Goal: Use online tool/utility: Use online tool/utility

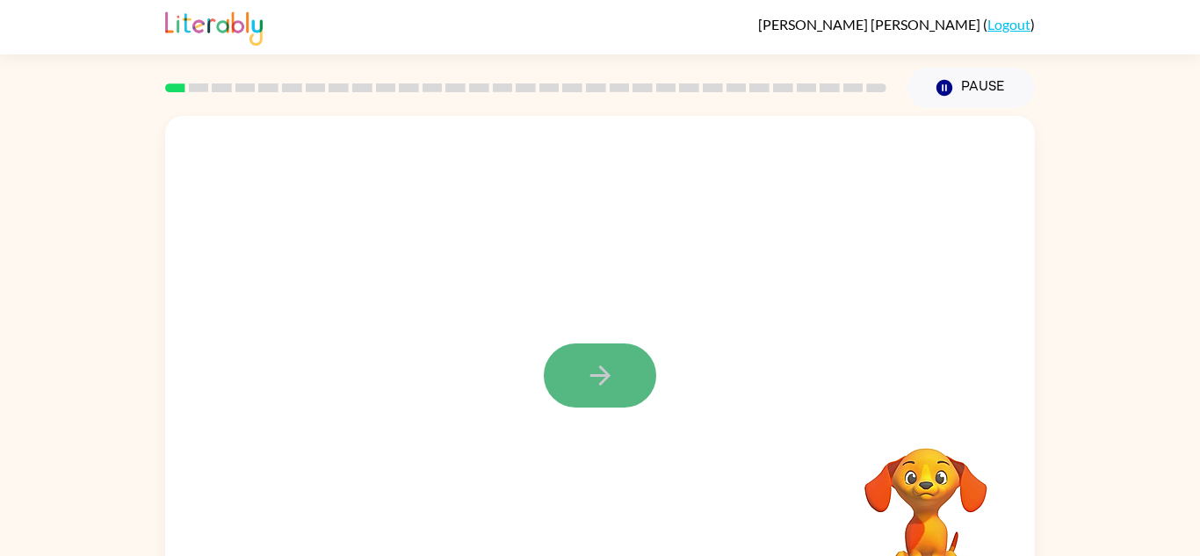
click at [601, 381] on icon "button" at bounding box center [599, 375] width 20 height 20
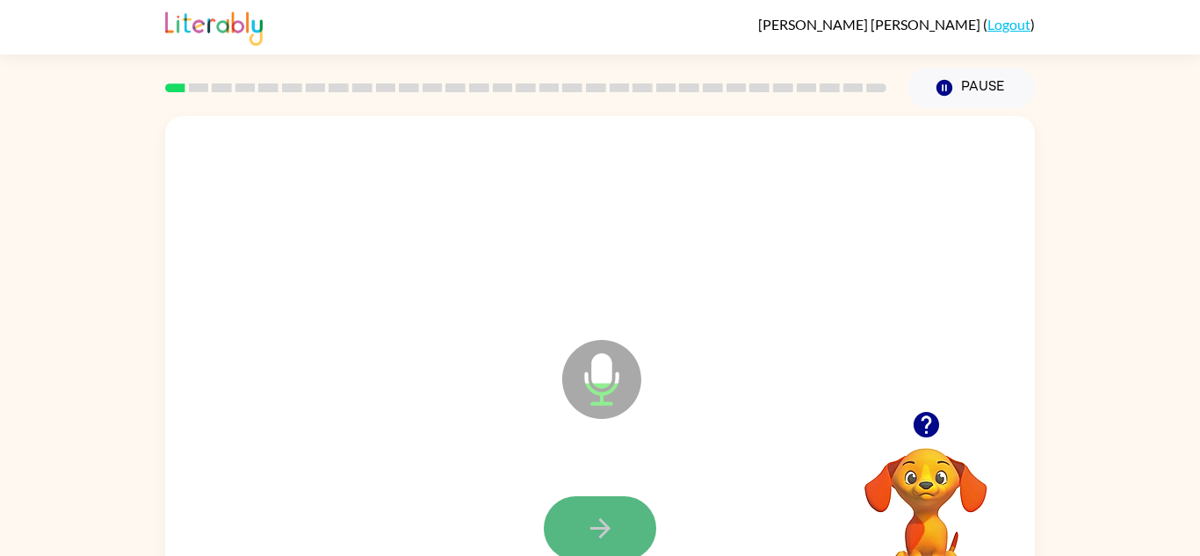
click at [618, 518] on button "button" at bounding box center [600, 528] width 112 height 64
click at [617, 516] on button "button" at bounding box center [600, 528] width 112 height 64
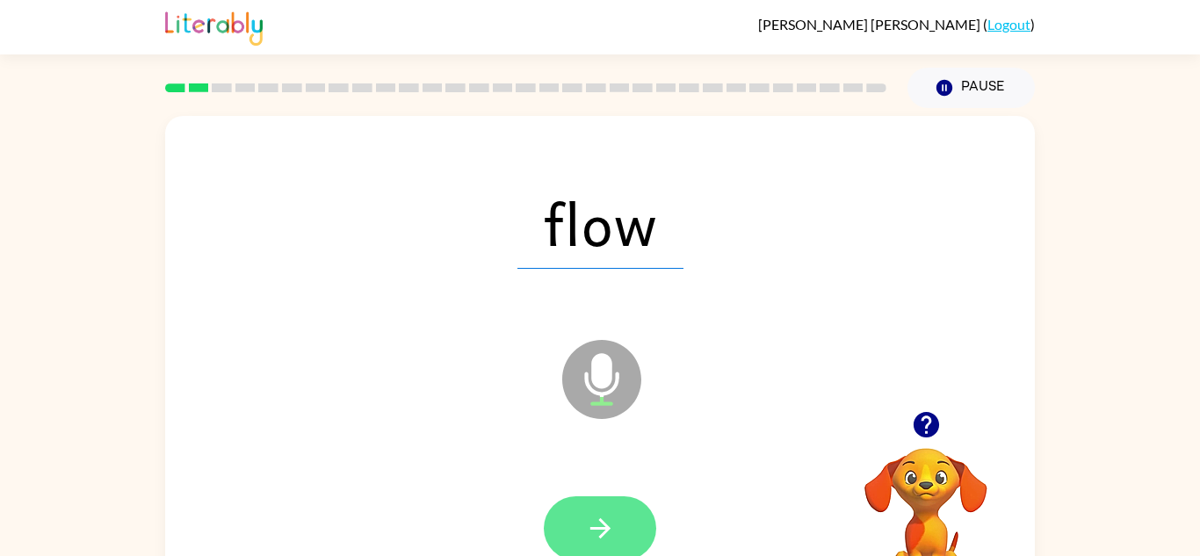
click at [618, 524] on button "button" at bounding box center [600, 528] width 112 height 64
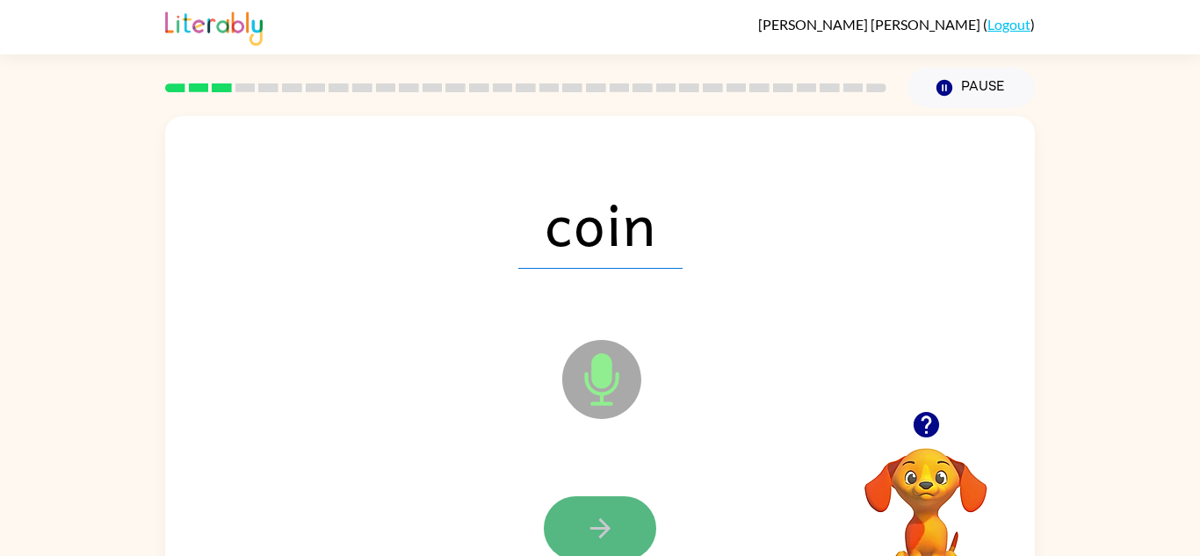
click at [608, 514] on icon "button" at bounding box center [600, 528] width 31 height 31
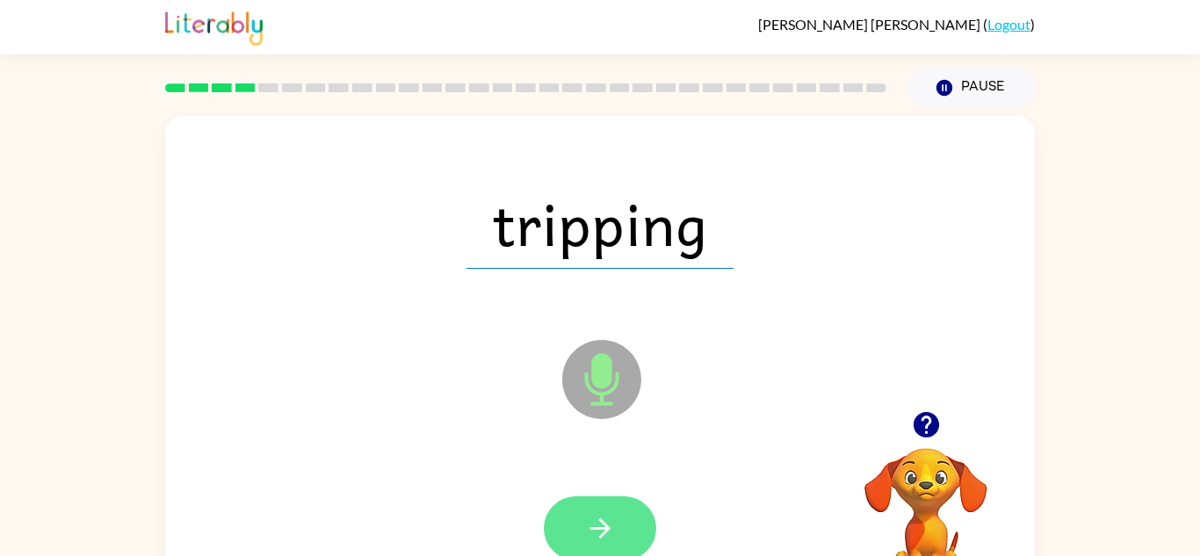
click at [606, 519] on icon "button" at bounding box center [600, 528] width 31 height 31
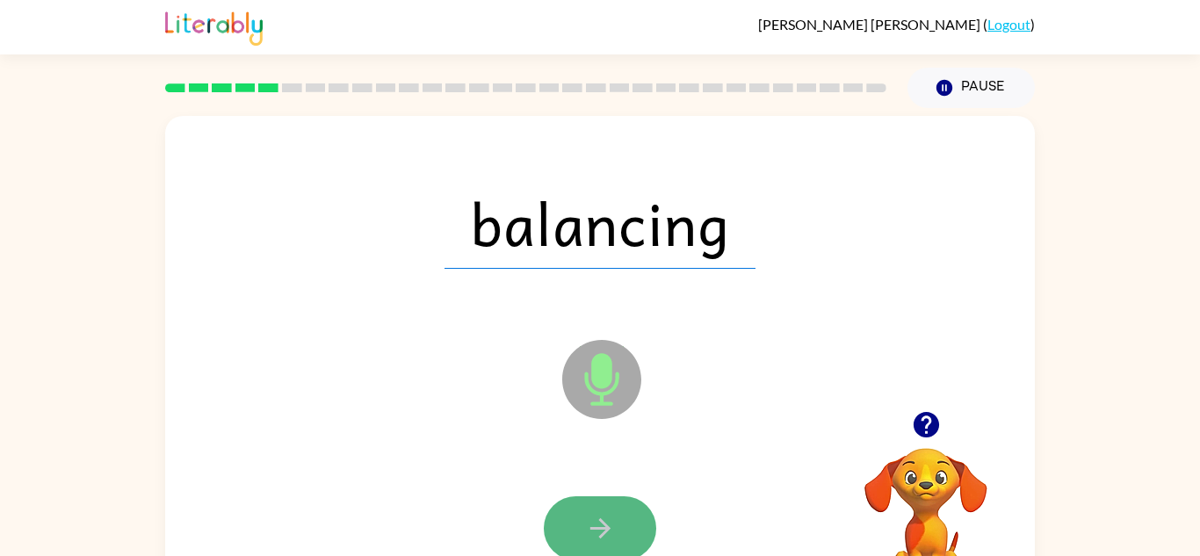
click at [586, 509] on button "button" at bounding box center [600, 528] width 112 height 64
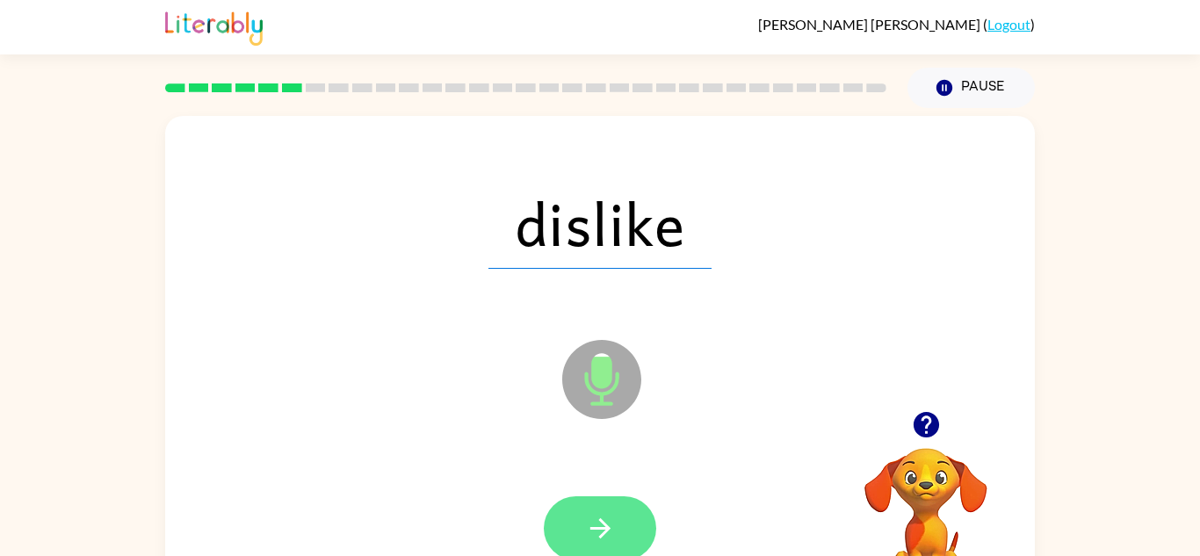
click at [592, 522] on icon "button" at bounding box center [600, 528] width 31 height 31
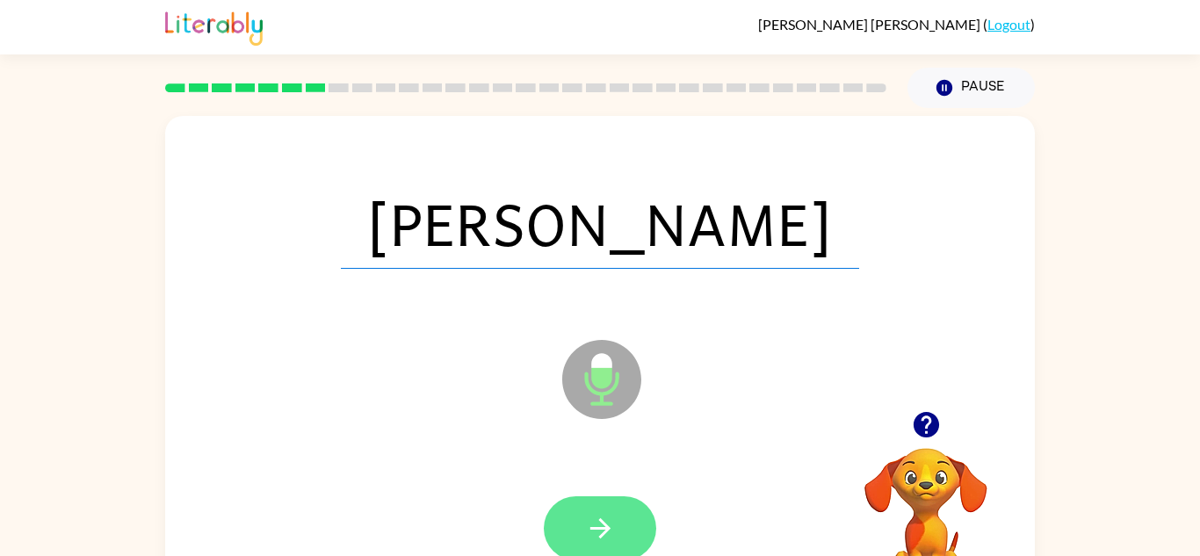
click at [632, 510] on button "button" at bounding box center [600, 528] width 112 height 64
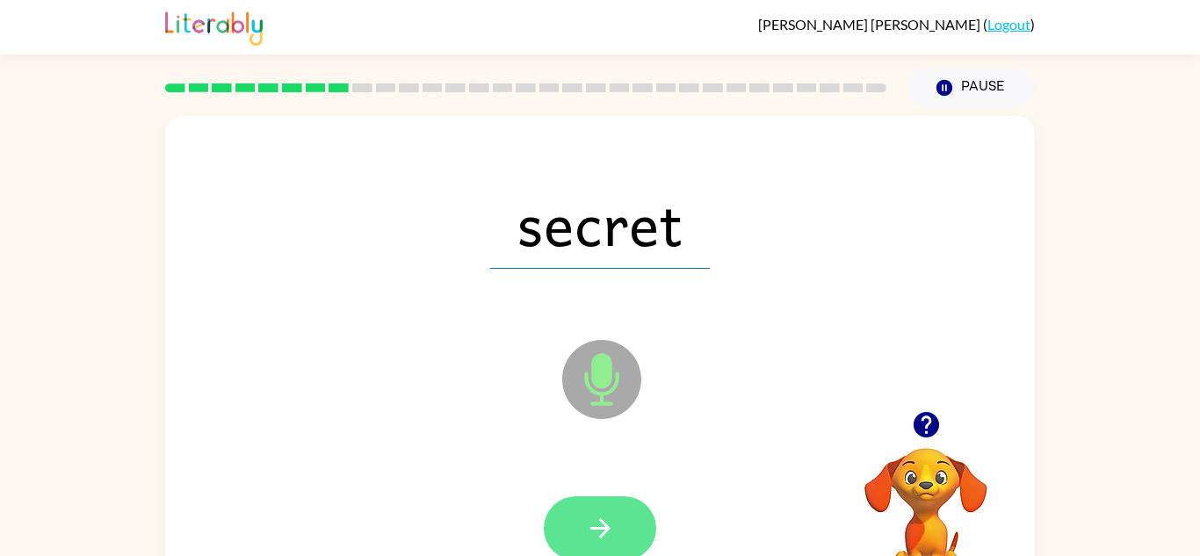
click at [581, 509] on button "button" at bounding box center [600, 528] width 112 height 64
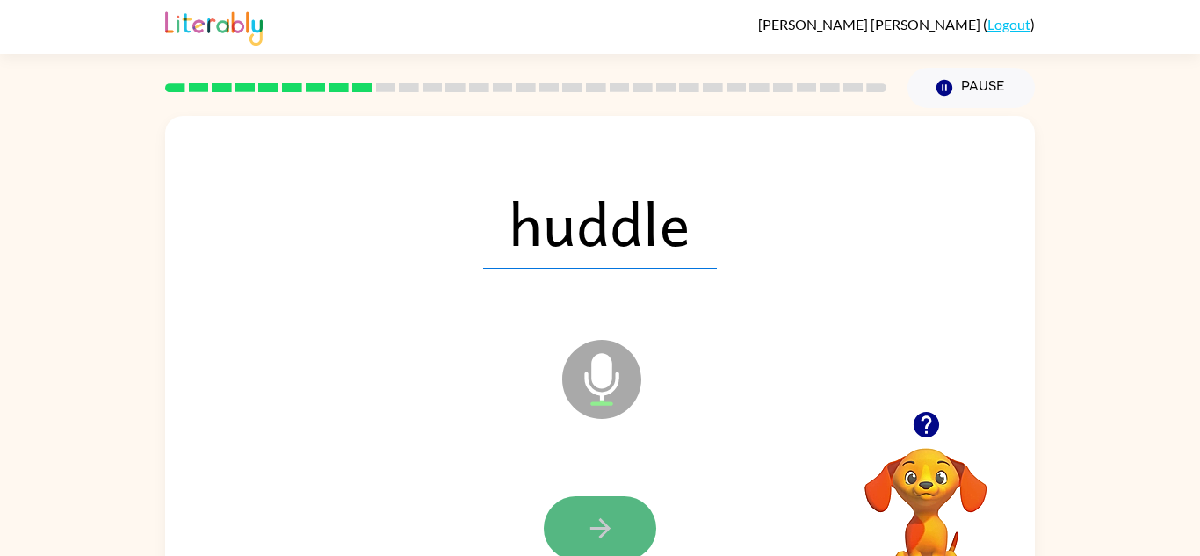
click at [591, 509] on button "button" at bounding box center [600, 528] width 112 height 64
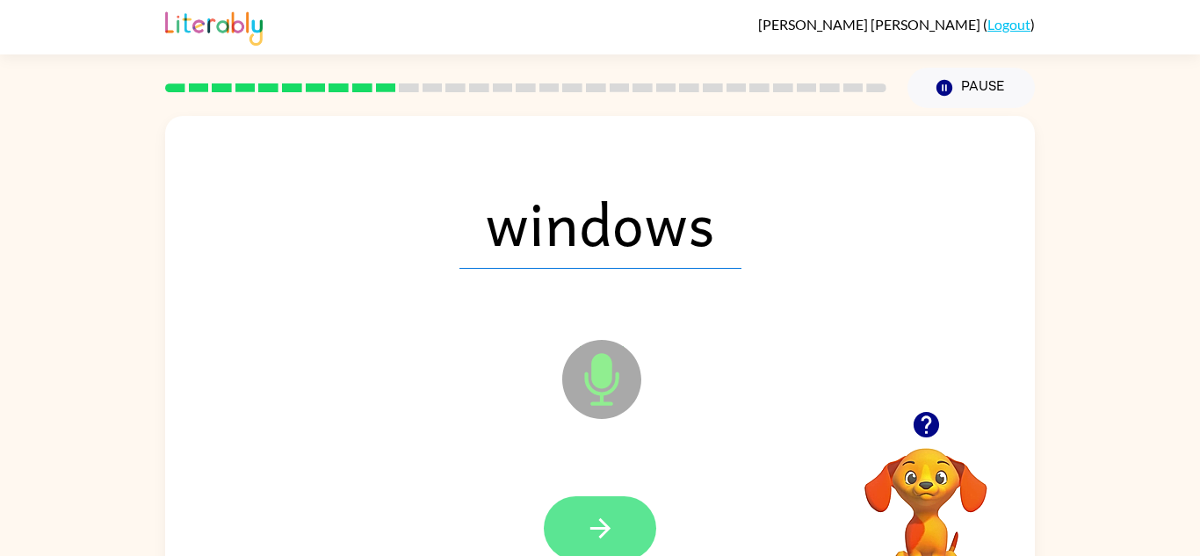
click at [596, 526] on icon "button" at bounding box center [600, 528] width 31 height 31
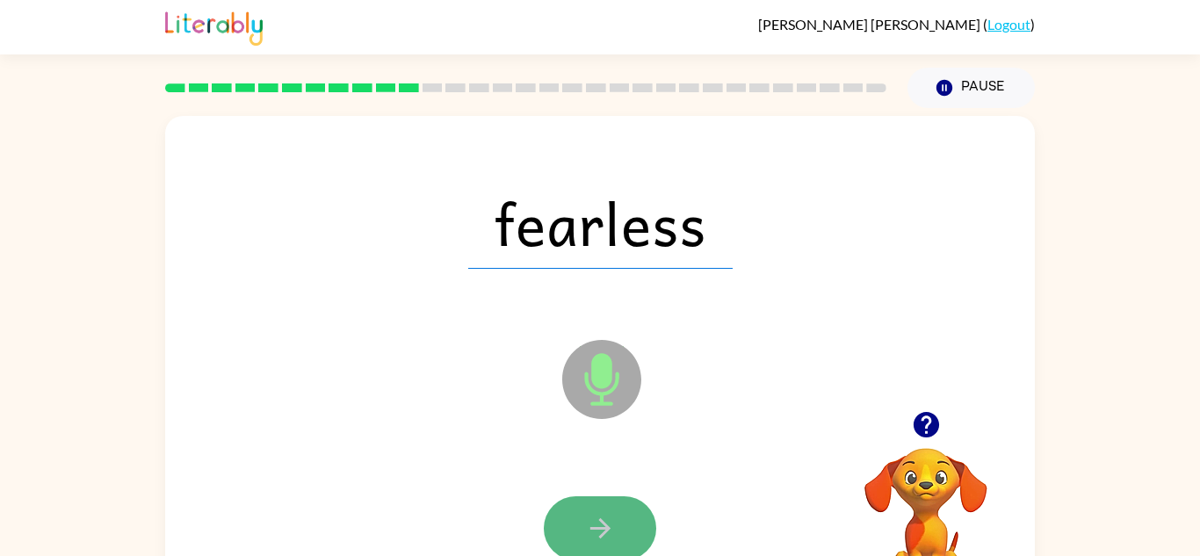
click at [579, 523] on button "button" at bounding box center [600, 528] width 112 height 64
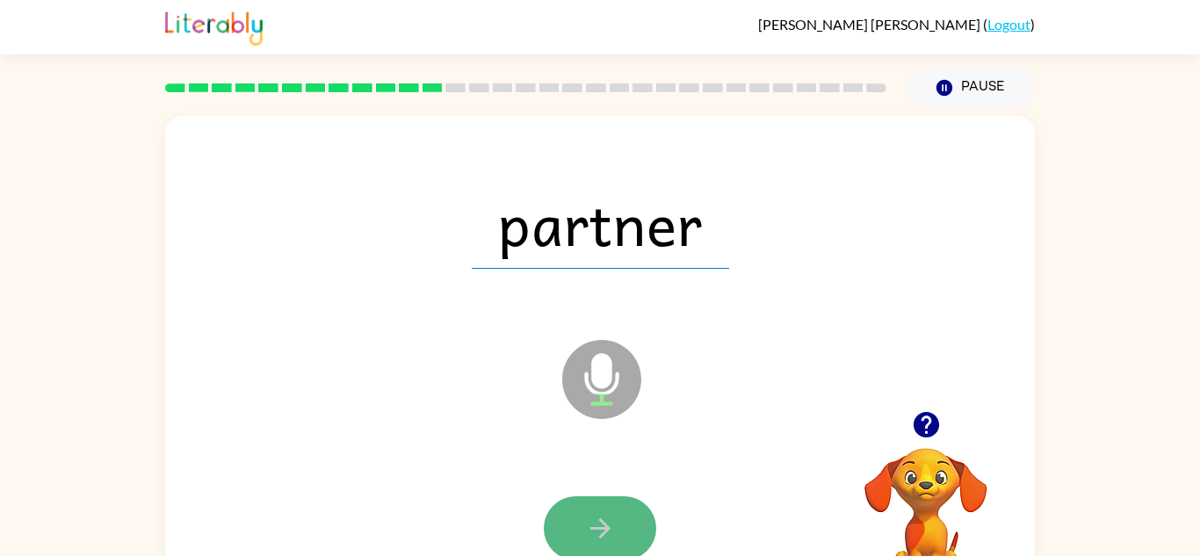
click at [574, 532] on button "button" at bounding box center [600, 528] width 112 height 64
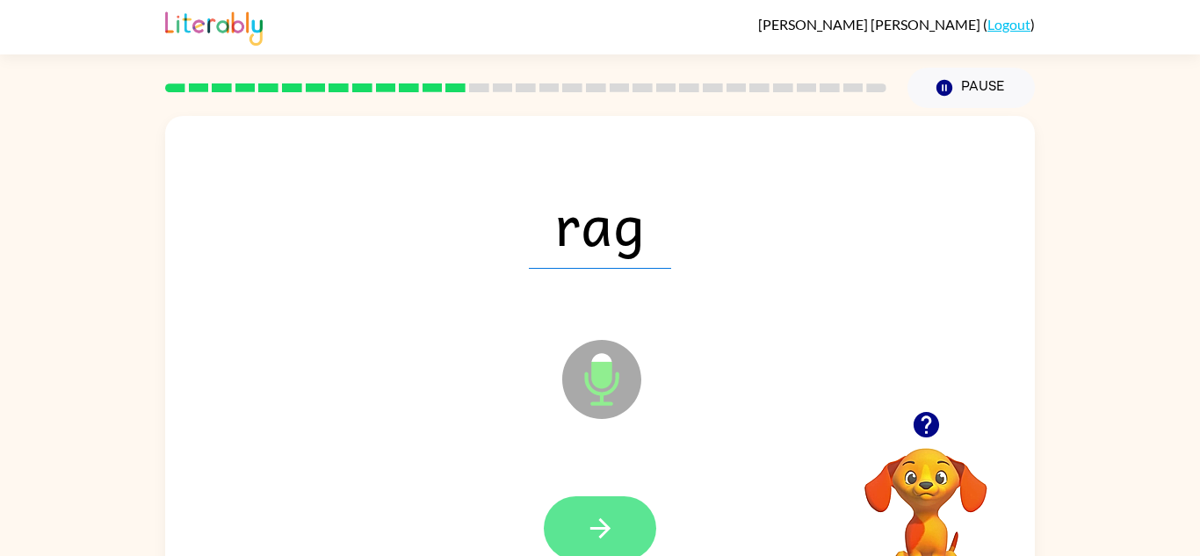
click at [604, 520] on icon "button" at bounding box center [600, 528] width 31 height 31
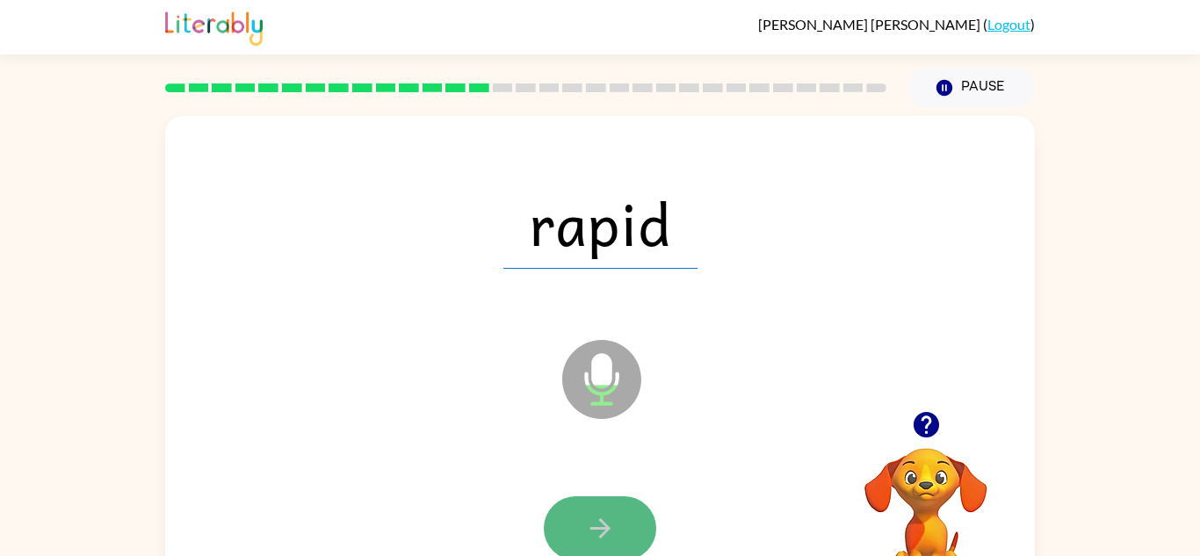
click at [596, 524] on icon "button" at bounding box center [600, 528] width 31 height 31
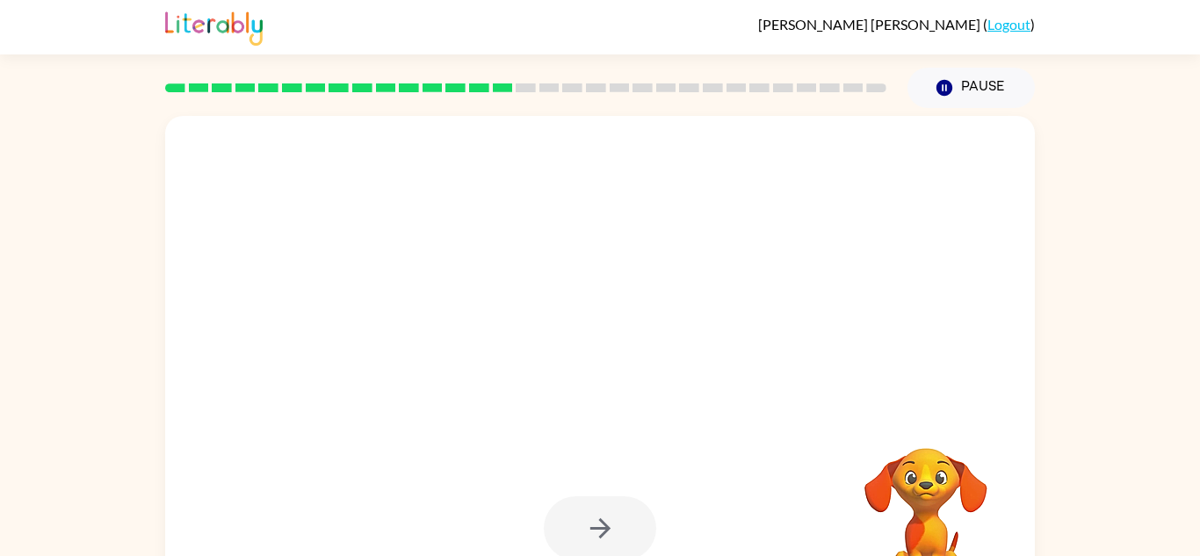
click at [602, 515] on div at bounding box center [600, 528] width 112 height 64
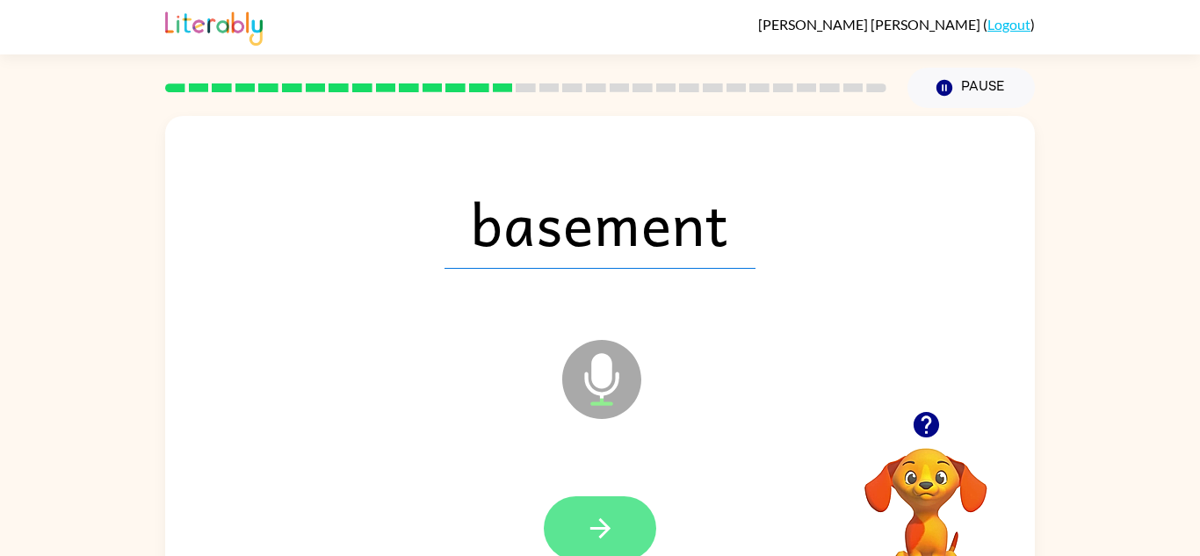
click at [621, 530] on button "button" at bounding box center [600, 528] width 112 height 64
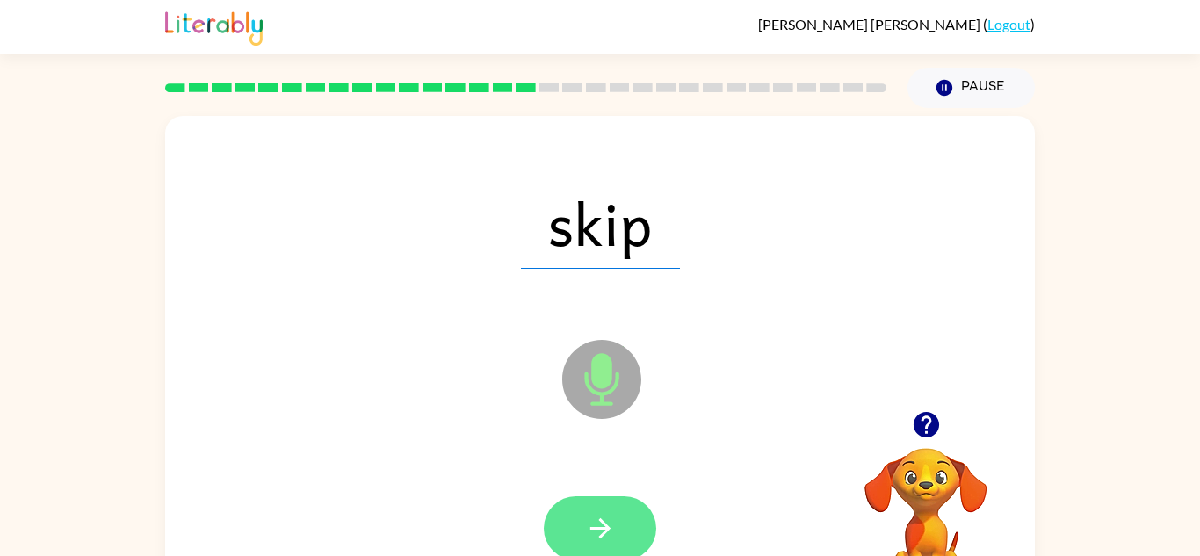
click at [620, 532] on button "button" at bounding box center [600, 528] width 112 height 64
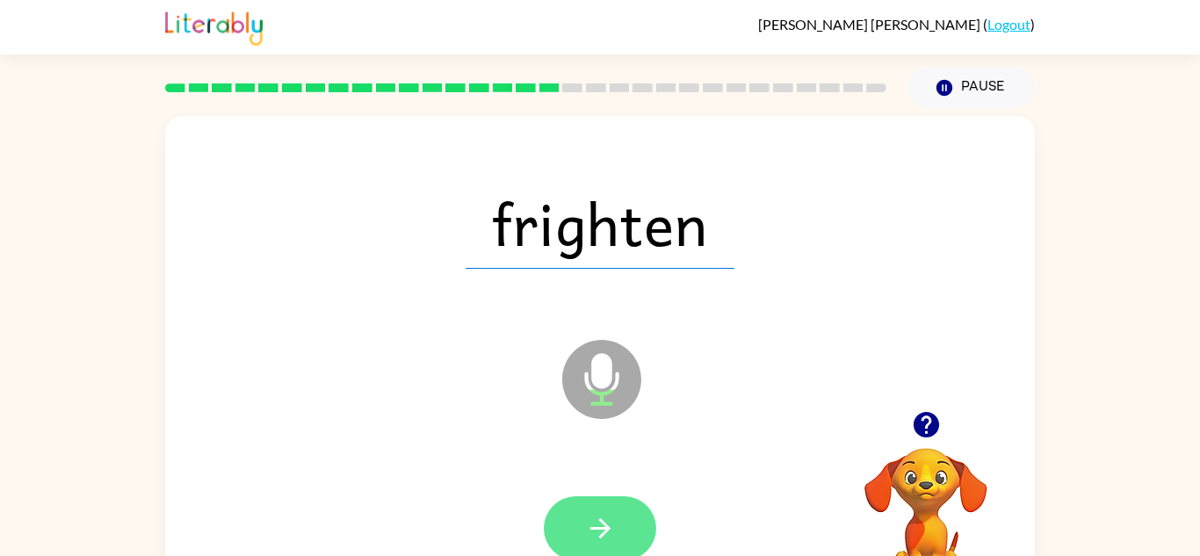
click at [606, 516] on icon "button" at bounding box center [600, 528] width 31 height 31
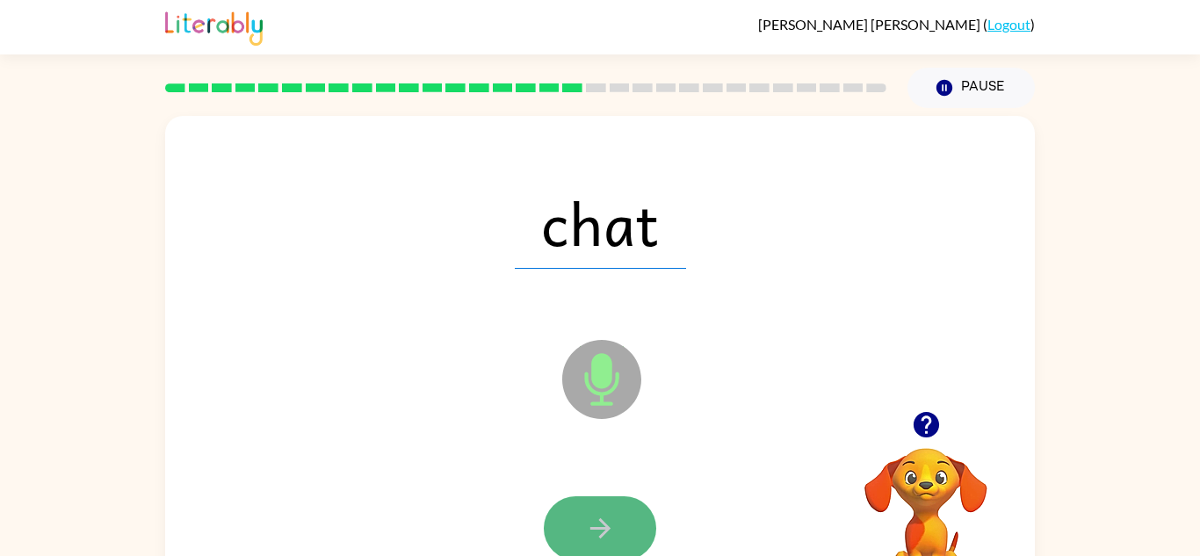
click at [600, 518] on icon "button" at bounding box center [600, 528] width 31 height 31
click at [603, 517] on icon "button" at bounding box center [600, 528] width 31 height 31
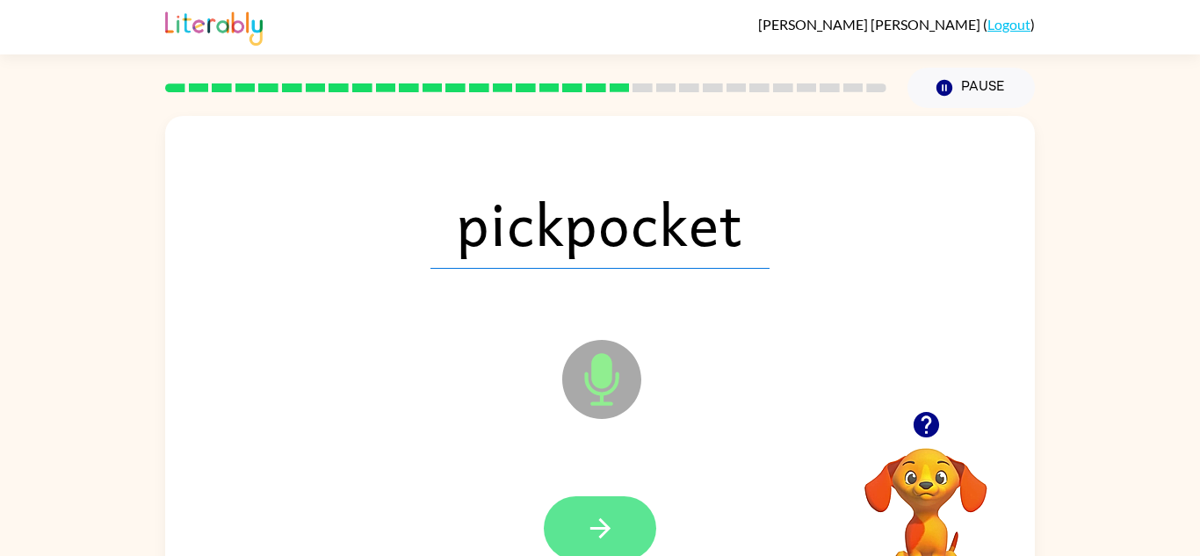
click at [604, 517] on icon "button" at bounding box center [600, 528] width 31 height 31
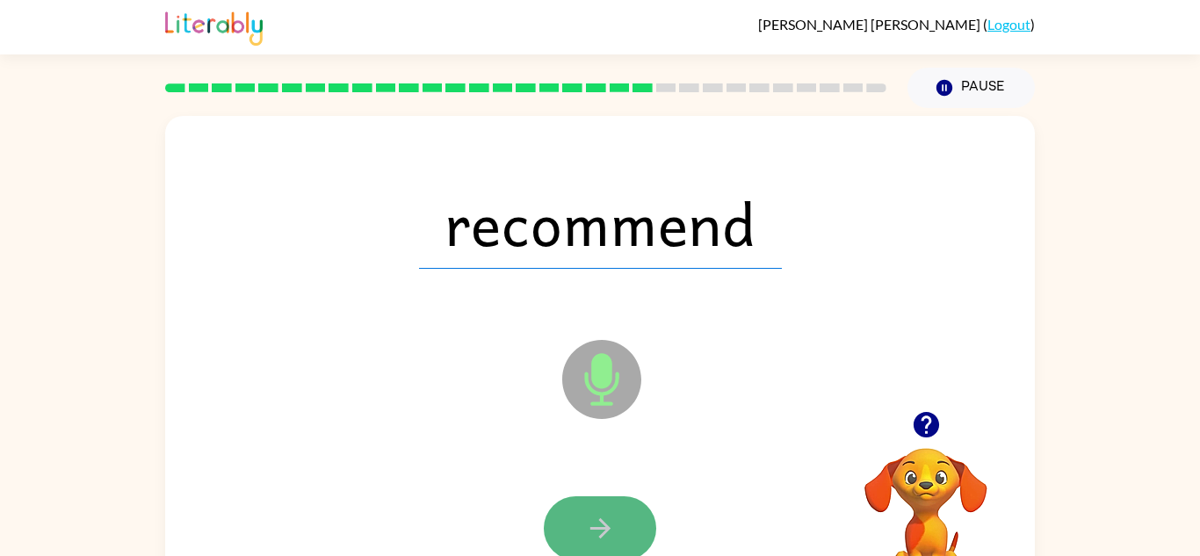
click at [611, 520] on icon "button" at bounding box center [600, 528] width 31 height 31
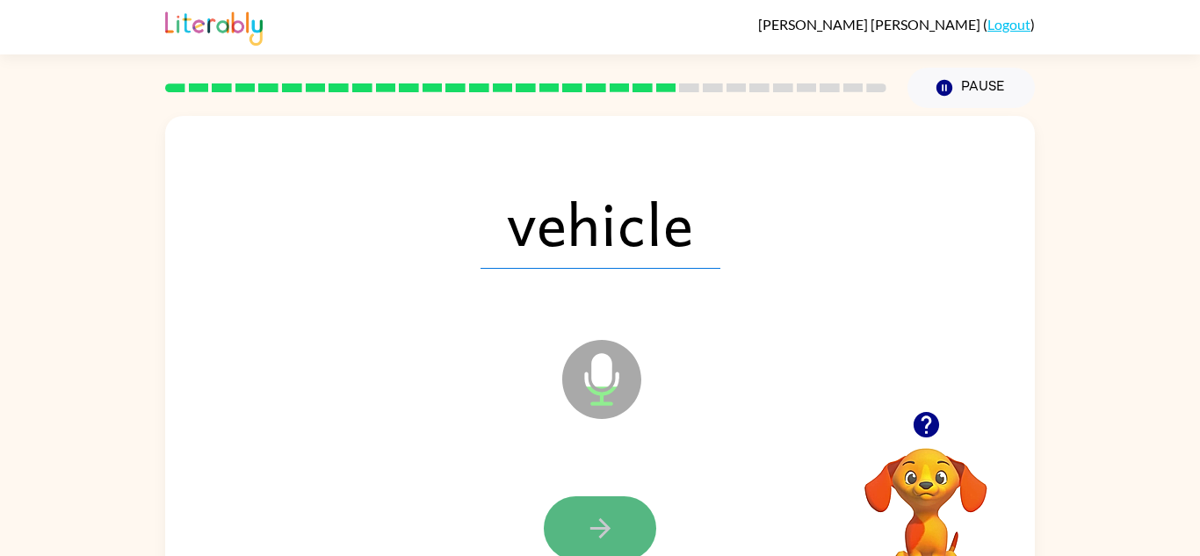
click at [632, 521] on button "button" at bounding box center [600, 528] width 112 height 64
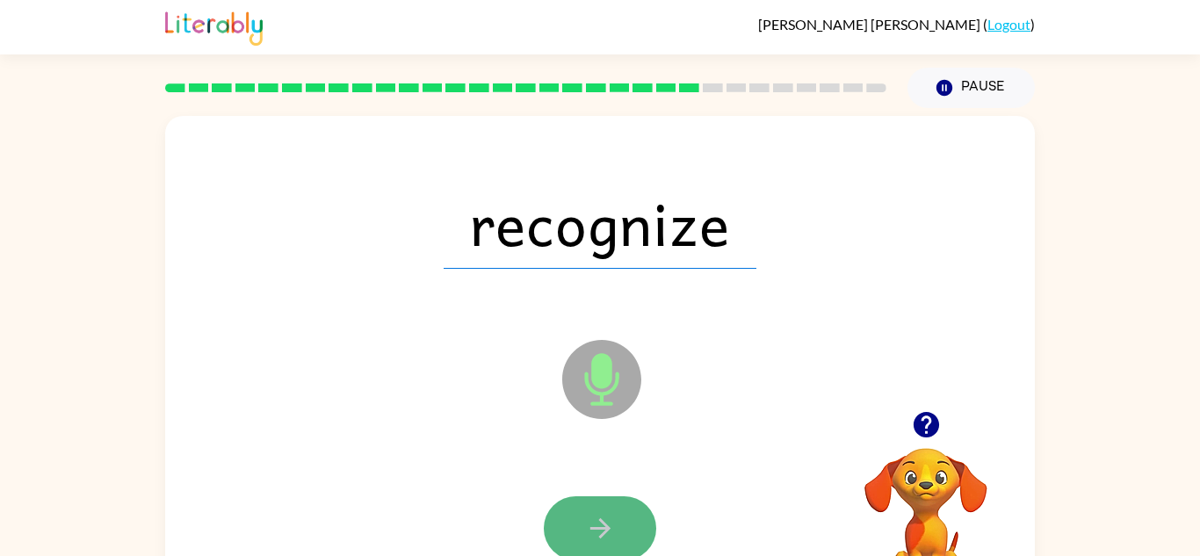
click at [649, 531] on button "button" at bounding box center [600, 528] width 112 height 64
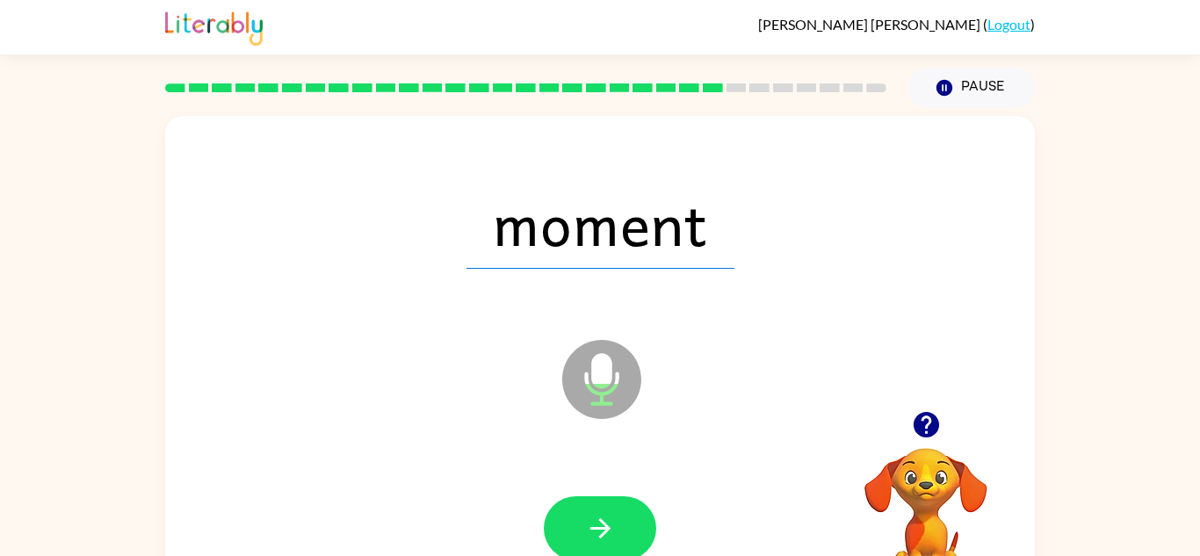
click at [649, 531] on button "button" at bounding box center [600, 528] width 112 height 64
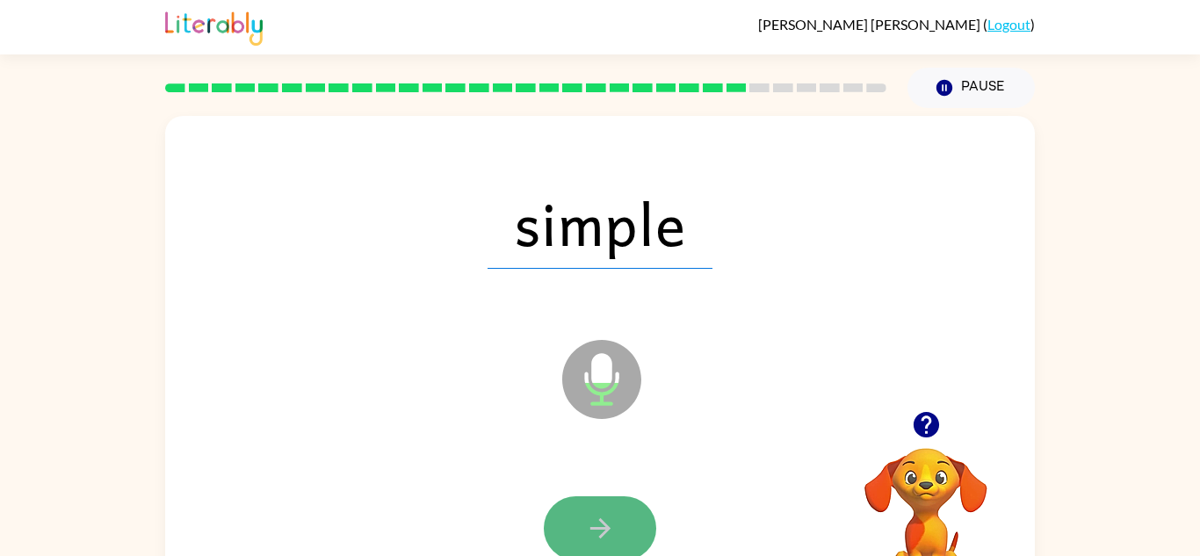
click at [614, 524] on icon "button" at bounding box center [600, 528] width 31 height 31
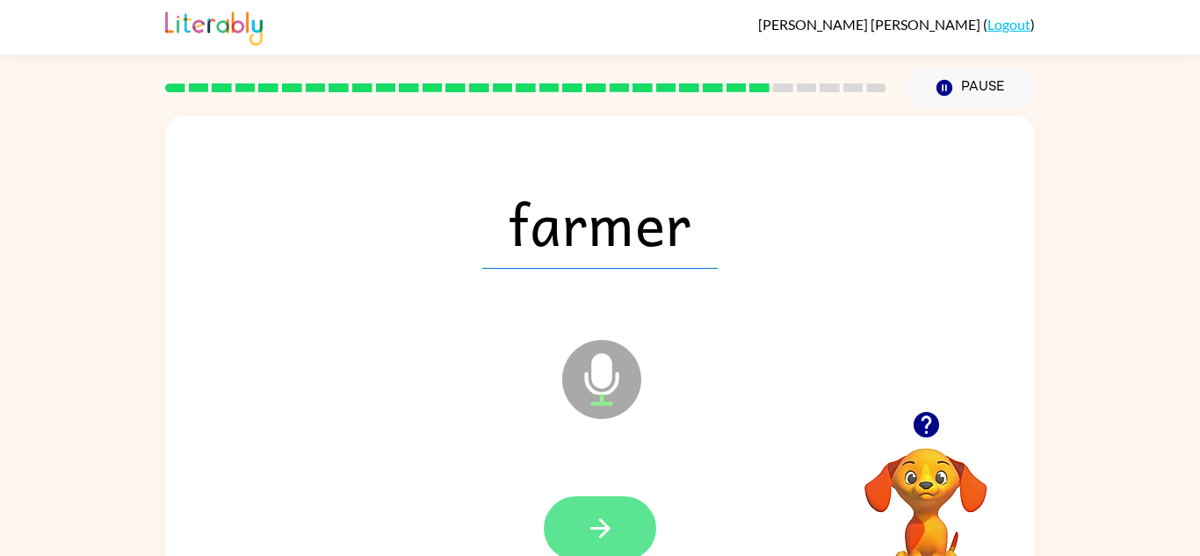
click at [618, 517] on button "button" at bounding box center [600, 528] width 112 height 64
click at [623, 525] on button "button" at bounding box center [600, 528] width 112 height 64
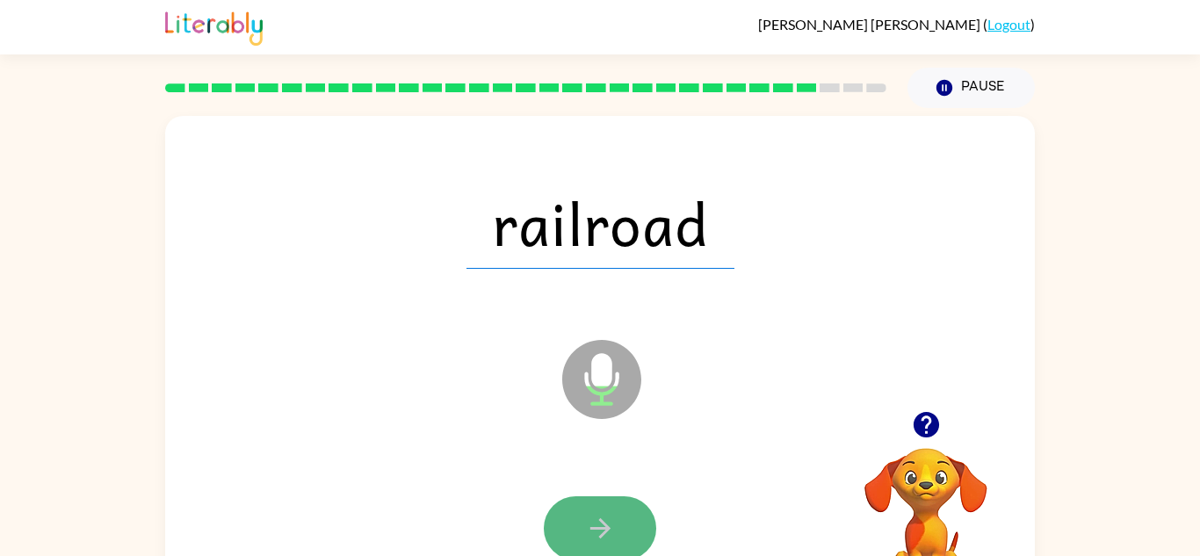
click at [590, 553] on button "button" at bounding box center [600, 528] width 112 height 64
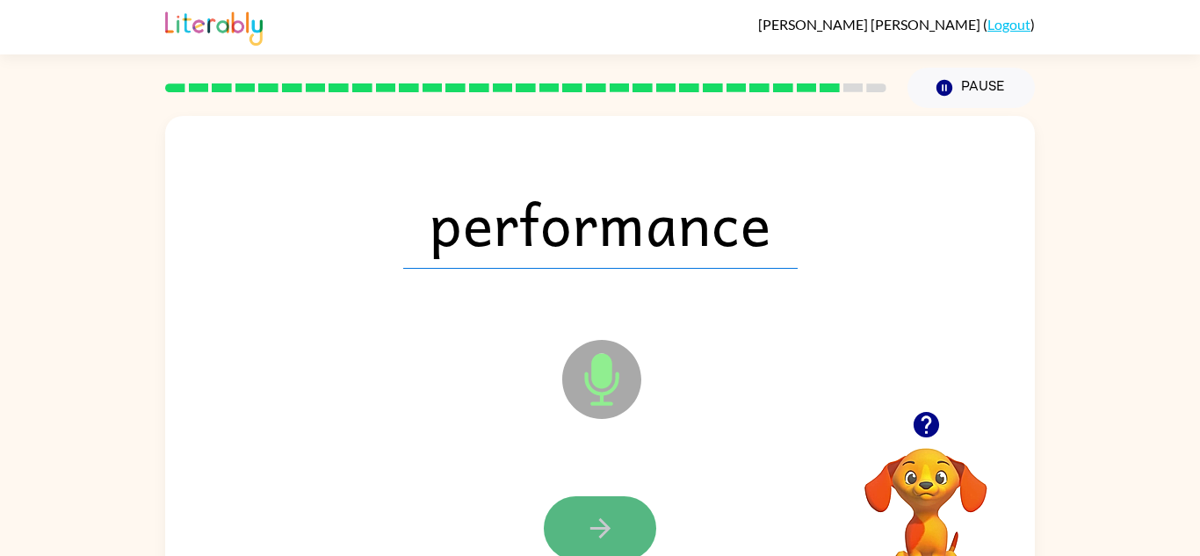
click at [589, 526] on icon "button" at bounding box center [600, 528] width 31 height 31
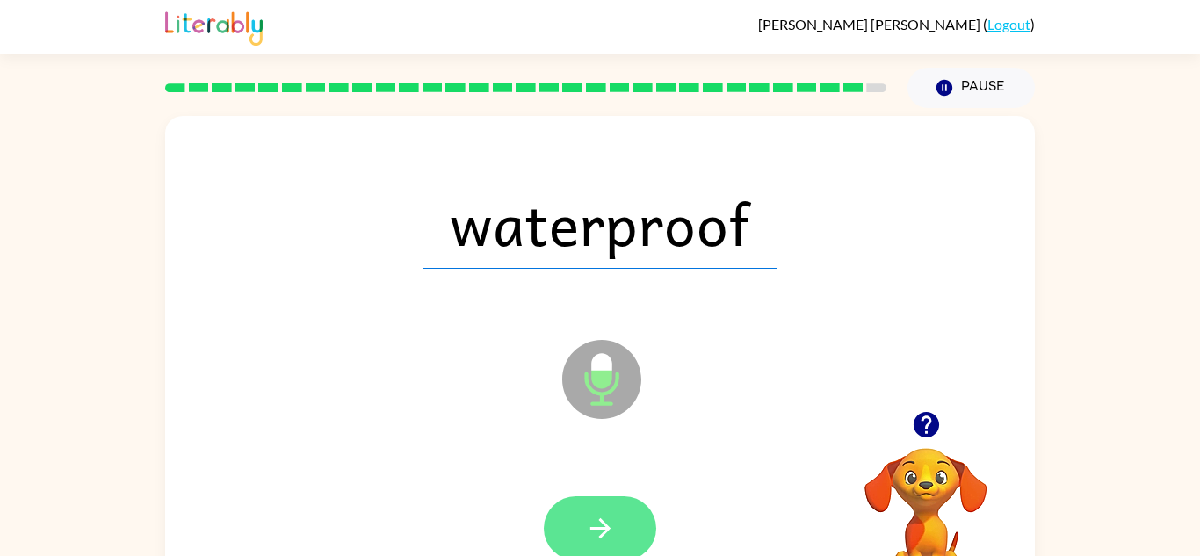
click at [615, 513] on button "button" at bounding box center [600, 528] width 112 height 64
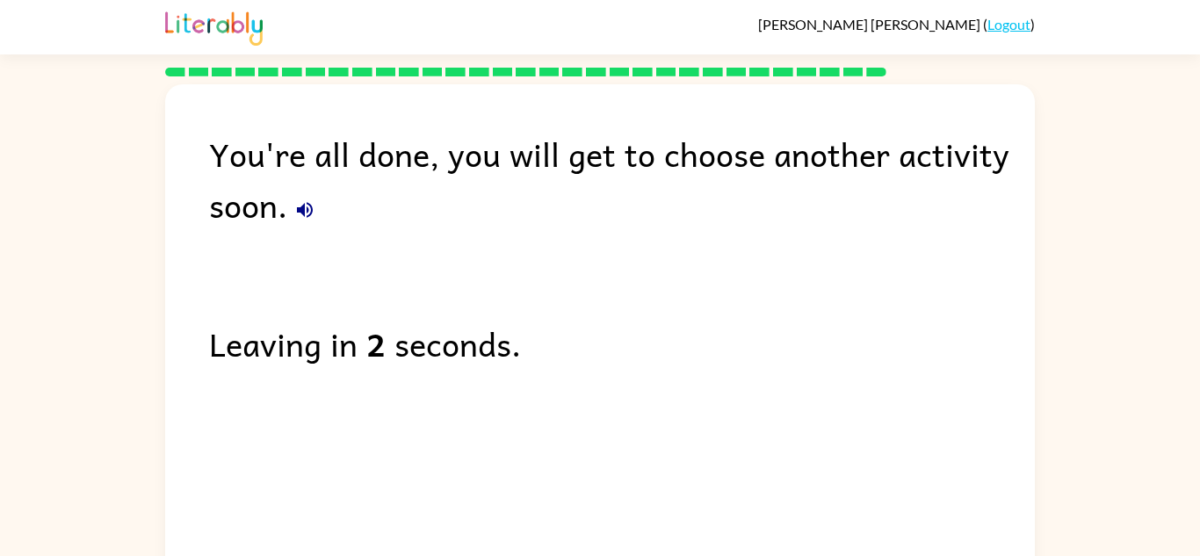
click at [304, 208] on icon "button" at bounding box center [305, 210] width 16 height 16
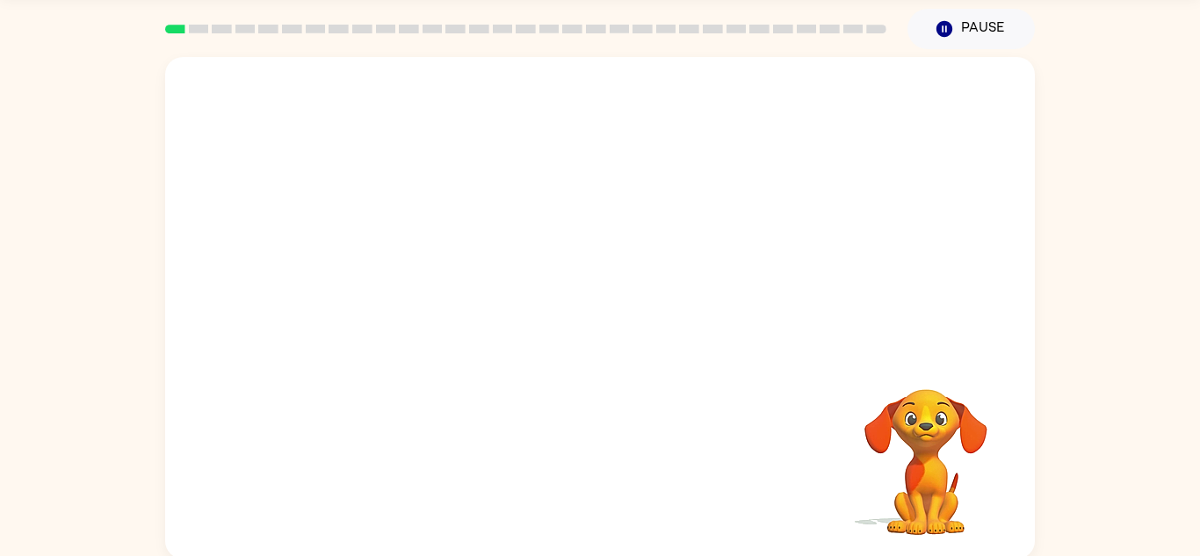
scroll to position [61, 0]
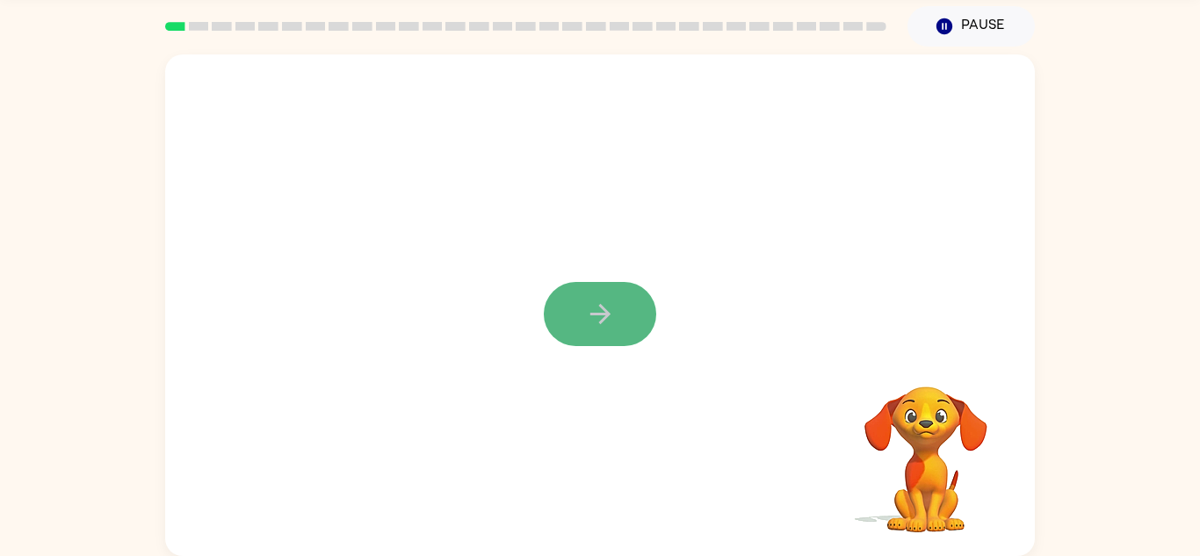
click at [603, 305] on icon "button" at bounding box center [600, 314] width 31 height 31
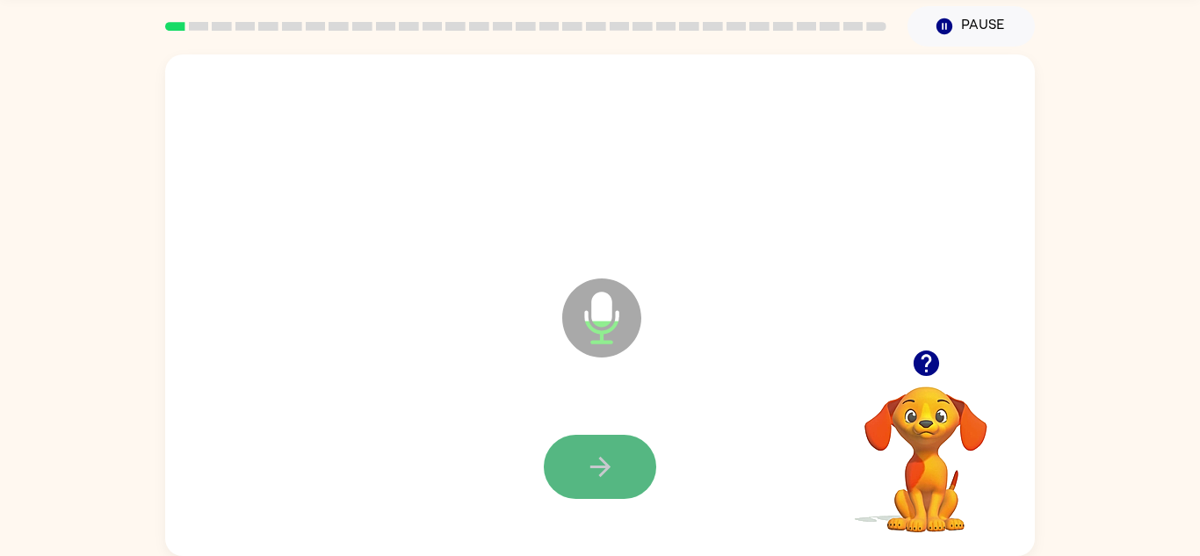
click at [596, 467] on icon "button" at bounding box center [599, 467] width 20 height 20
click at [565, 430] on div at bounding box center [600, 467] width 834 height 144
click at [573, 444] on button "button" at bounding box center [600, 467] width 112 height 64
click at [567, 440] on button "button" at bounding box center [600, 467] width 112 height 64
click at [567, 441] on button "button" at bounding box center [600, 467] width 112 height 64
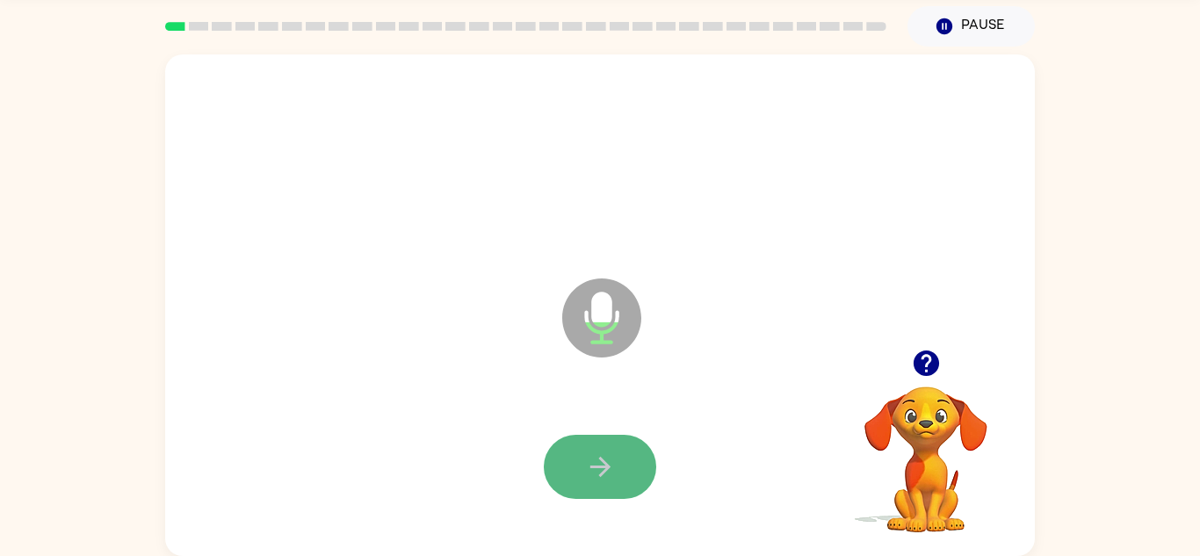
click at [563, 437] on button "button" at bounding box center [600, 467] width 112 height 64
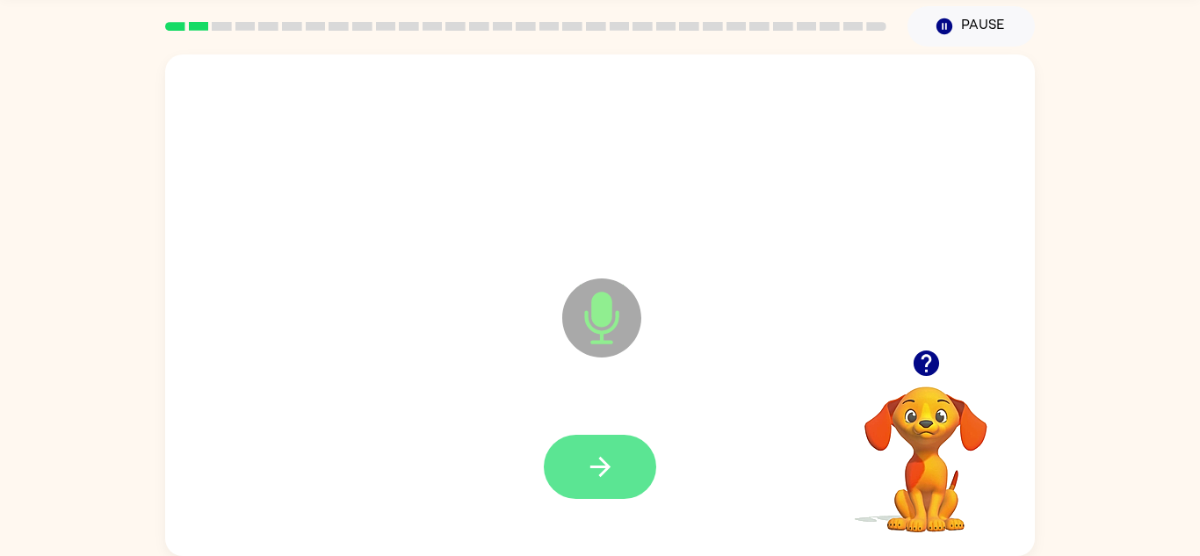
click at [564, 441] on button "button" at bounding box center [600, 467] width 112 height 64
click at [568, 443] on button "button" at bounding box center [600, 467] width 112 height 64
click at [570, 444] on button "button" at bounding box center [600, 467] width 112 height 64
click at [569, 450] on button "button" at bounding box center [600, 467] width 112 height 64
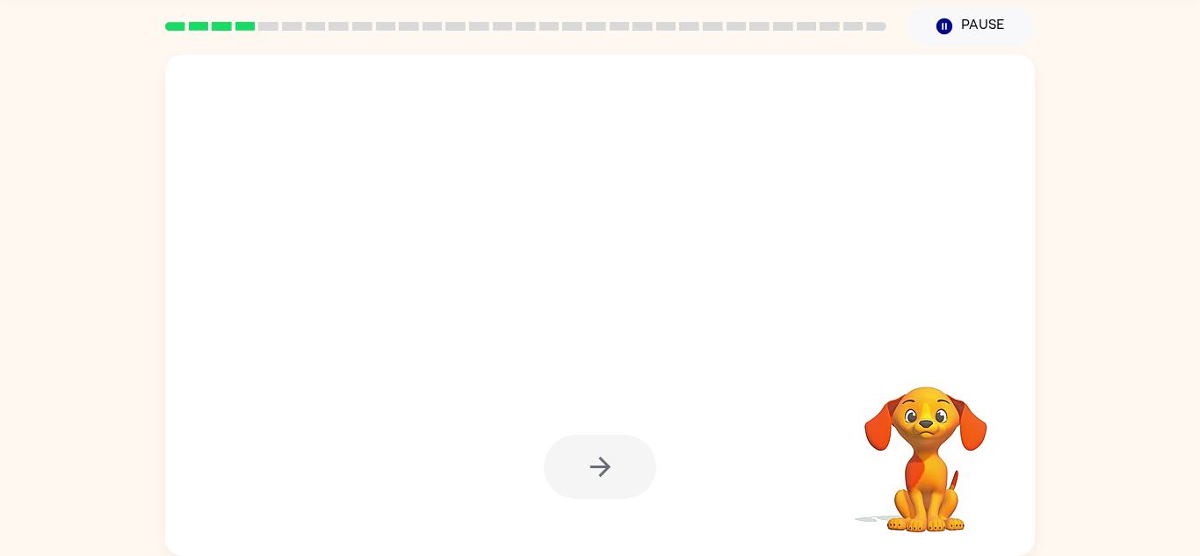
click at [569, 450] on div at bounding box center [600, 467] width 112 height 64
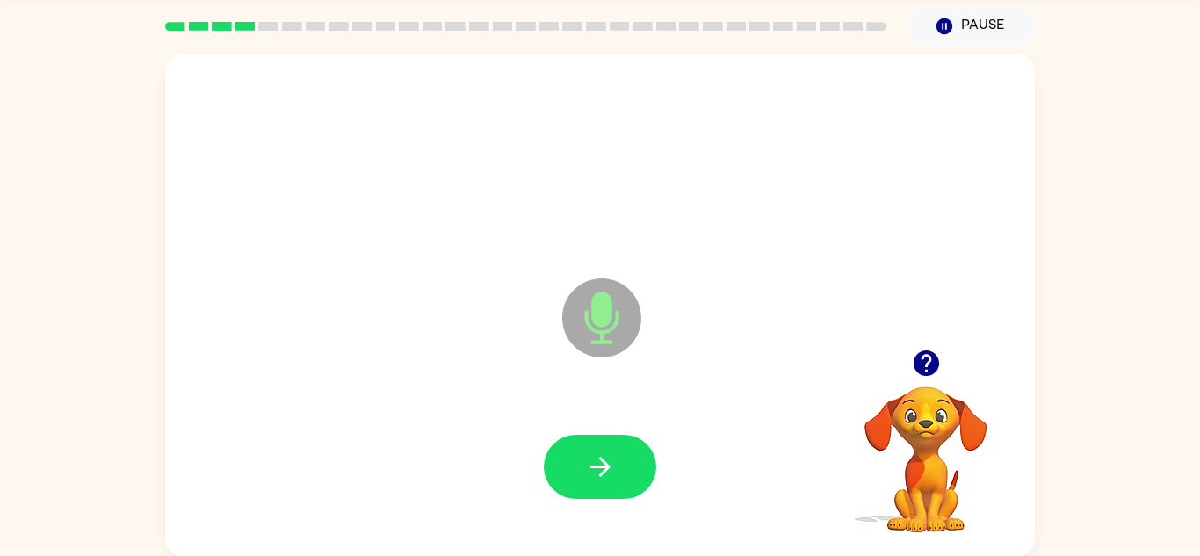
click at [569, 450] on button "button" at bounding box center [600, 467] width 112 height 64
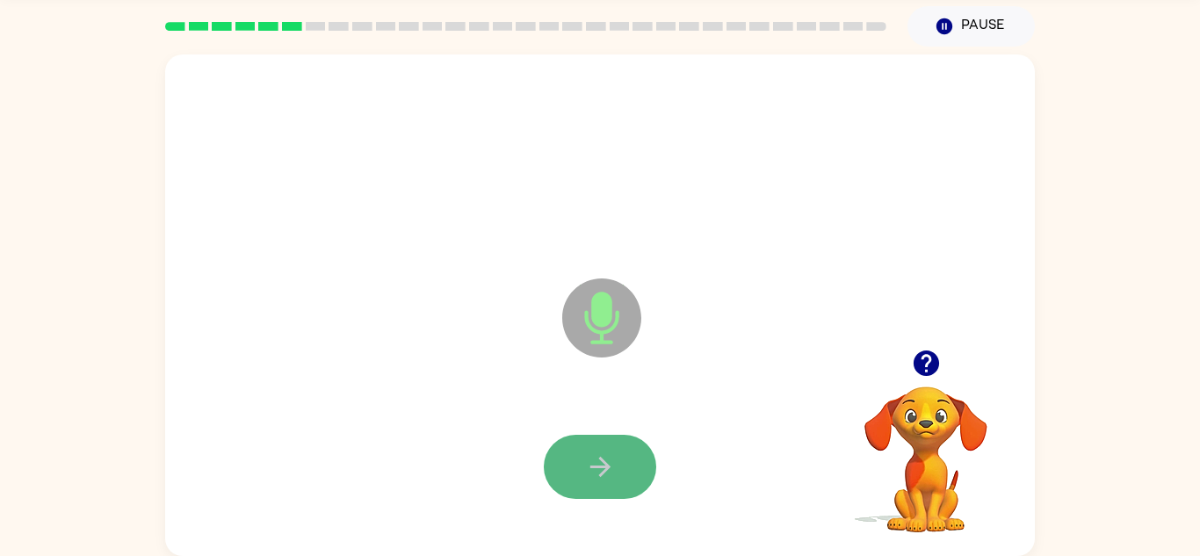
click at [598, 467] on icon "button" at bounding box center [599, 467] width 20 height 20
click at [594, 459] on icon "button" at bounding box center [600, 466] width 31 height 31
click at [598, 454] on icon "button" at bounding box center [600, 466] width 31 height 31
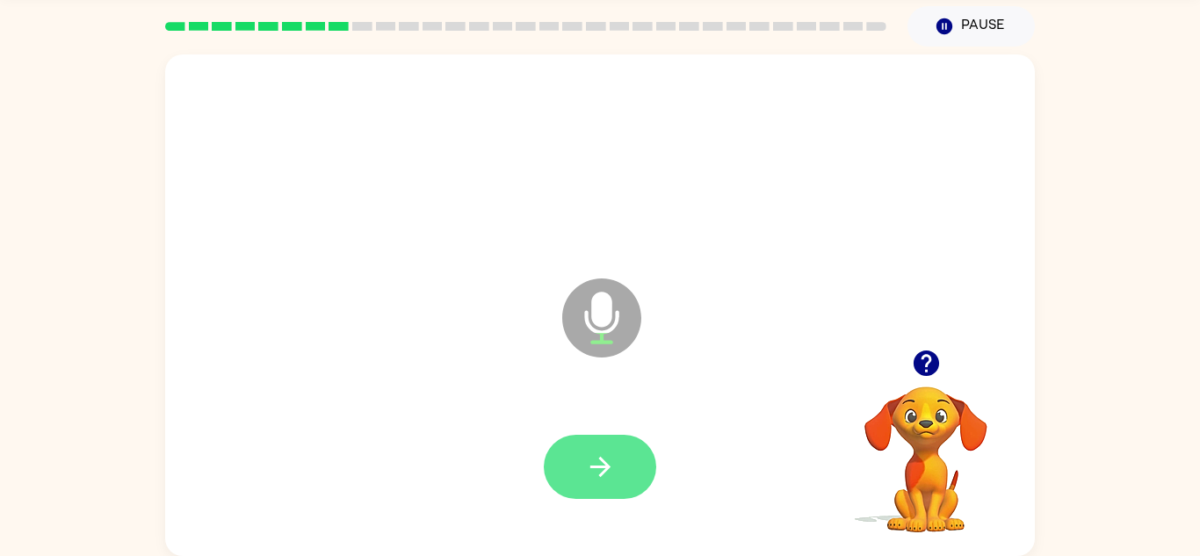
click at [591, 461] on icon "button" at bounding box center [600, 466] width 31 height 31
click at [617, 466] on button "button" at bounding box center [600, 467] width 112 height 64
click at [613, 461] on icon "button" at bounding box center [600, 466] width 31 height 31
click at [602, 459] on icon "button" at bounding box center [599, 467] width 20 height 20
click at [604, 463] on icon "button" at bounding box center [599, 467] width 20 height 20
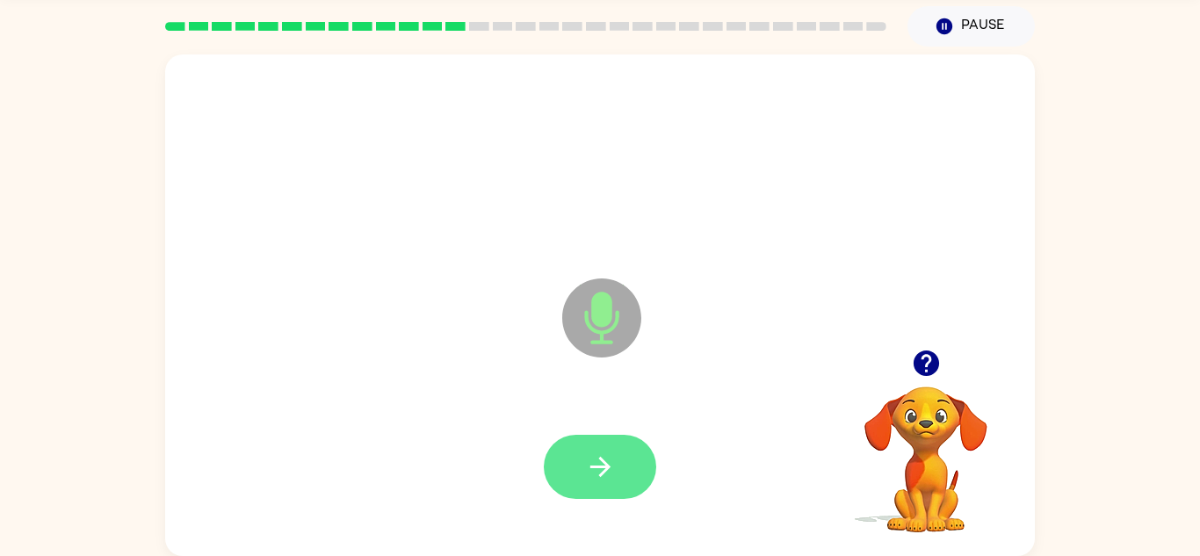
click at [610, 477] on icon "button" at bounding box center [600, 466] width 31 height 31
click at [610, 479] on icon "button" at bounding box center [600, 466] width 31 height 31
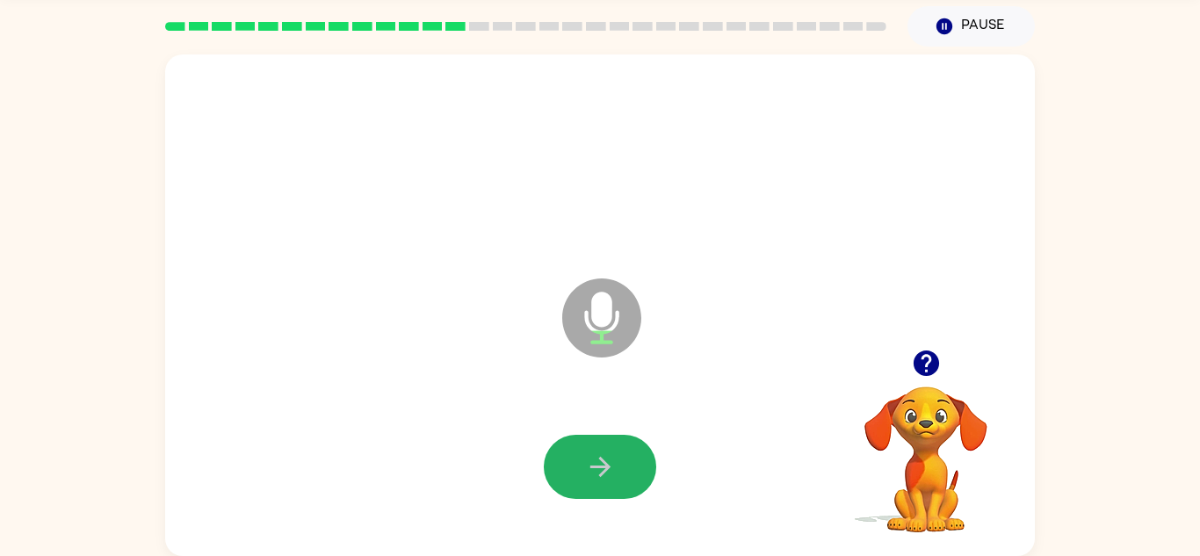
click at [610, 479] on icon "button" at bounding box center [600, 466] width 31 height 31
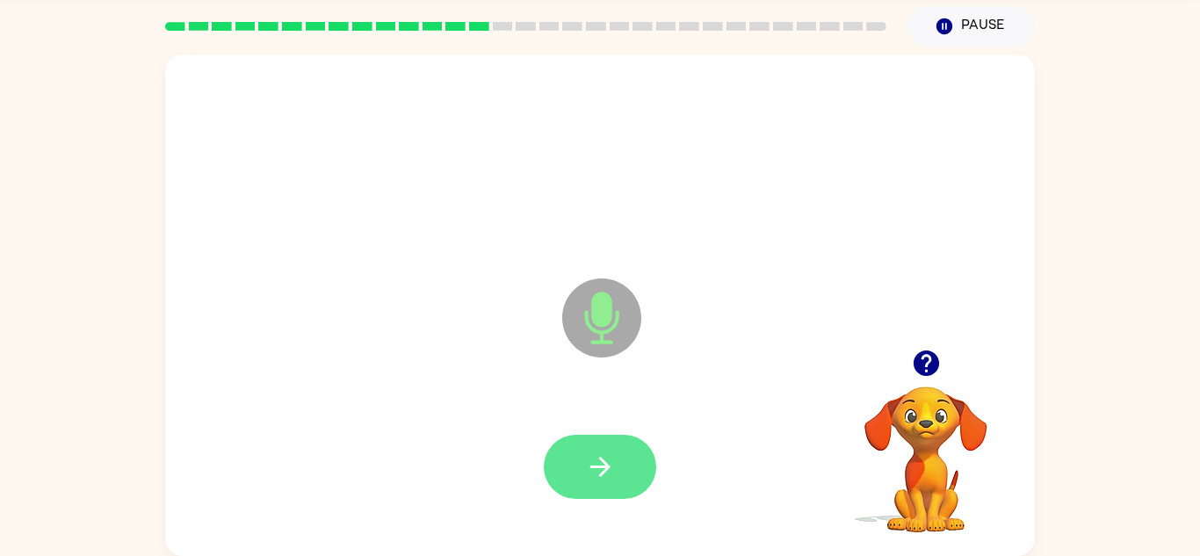
click at [599, 466] on icon "button" at bounding box center [599, 467] width 20 height 20
click at [591, 458] on icon "button" at bounding box center [600, 466] width 31 height 31
click at [590, 461] on icon "button" at bounding box center [600, 466] width 31 height 31
click at [616, 473] on button "button" at bounding box center [600, 467] width 112 height 64
click at [632, 451] on button "button" at bounding box center [600, 467] width 112 height 64
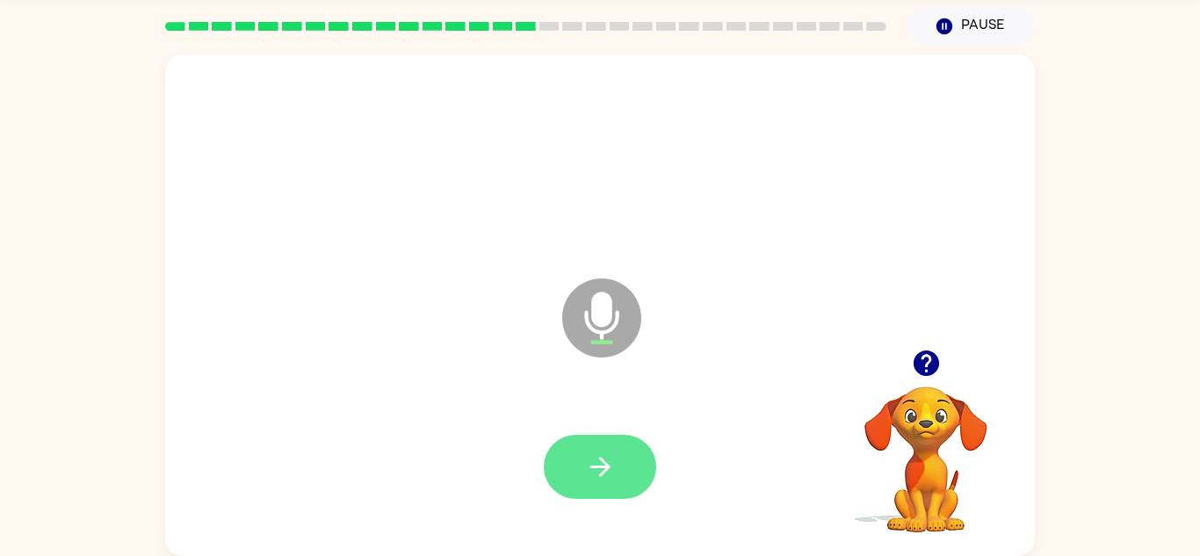
click at [624, 459] on button "button" at bounding box center [600, 467] width 112 height 64
click at [596, 480] on icon "button" at bounding box center [600, 466] width 31 height 31
click at [596, 481] on icon "button" at bounding box center [600, 466] width 31 height 31
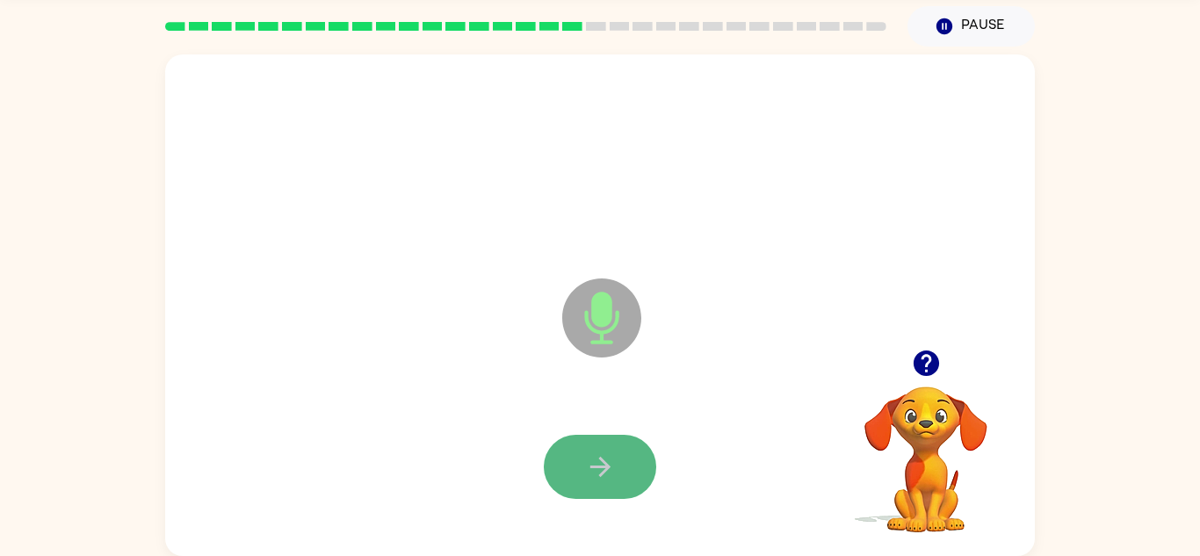
click at [595, 488] on button "button" at bounding box center [600, 467] width 112 height 64
click at [612, 481] on icon "button" at bounding box center [600, 466] width 31 height 31
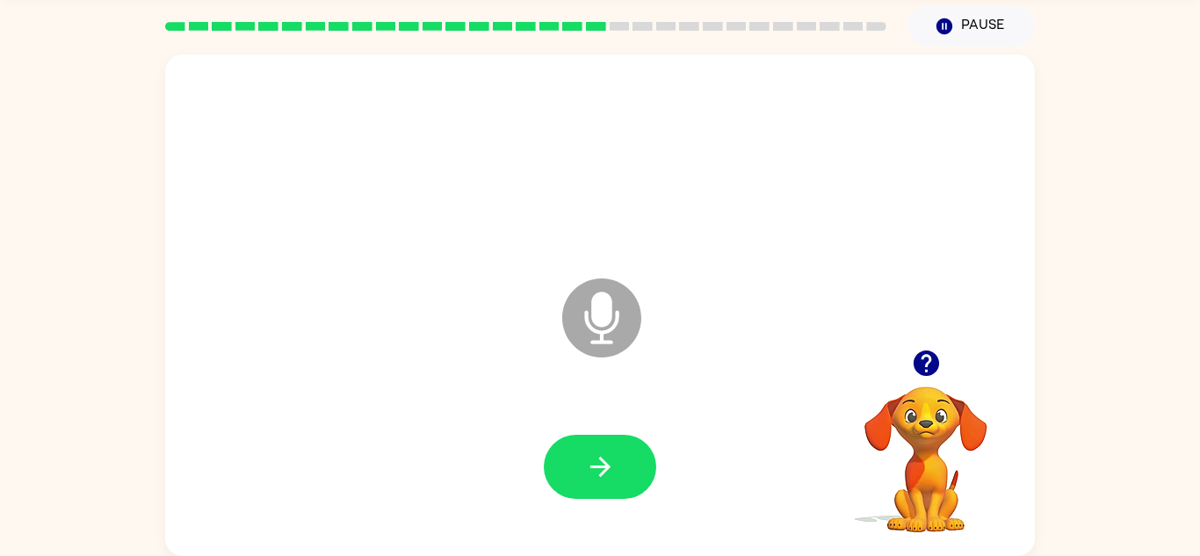
click at [928, 371] on icon "button" at bounding box center [925, 362] width 25 height 25
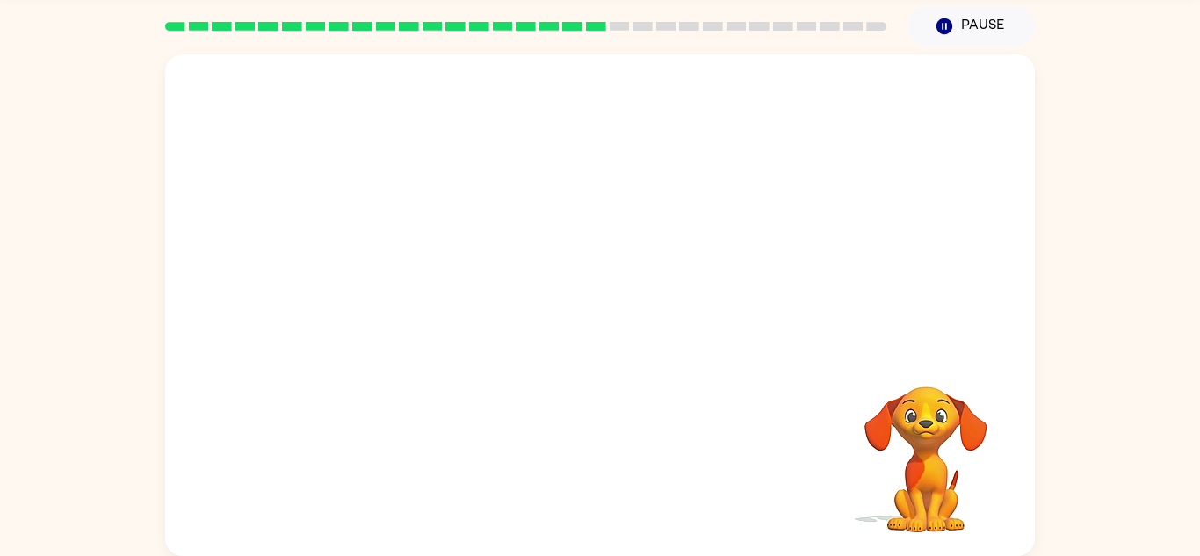
click at [628, 486] on div at bounding box center [600, 467] width 834 height 144
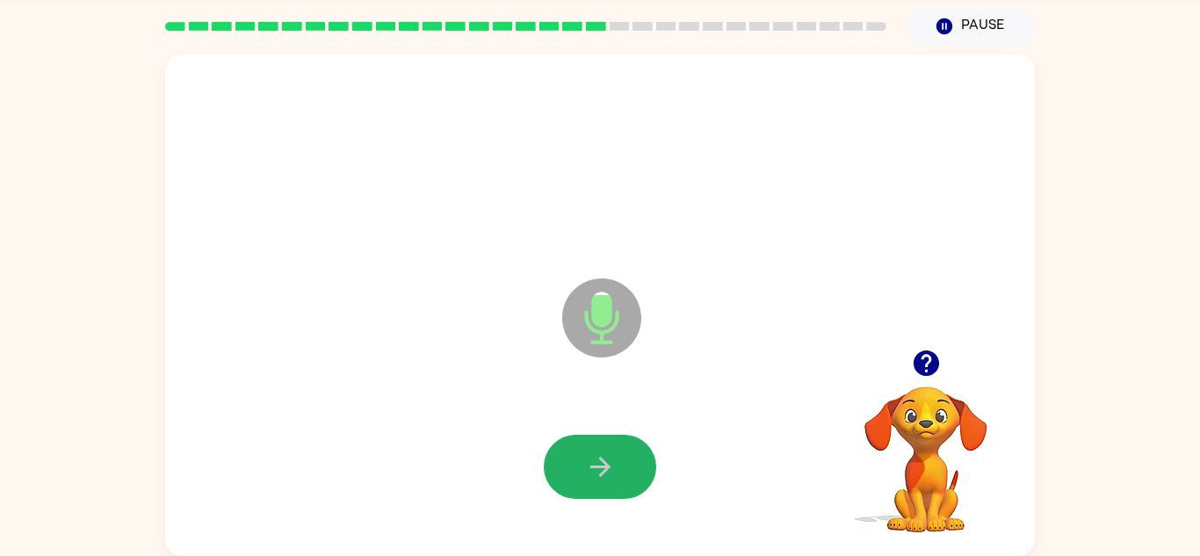
click at [628, 486] on button "button" at bounding box center [600, 467] width 112 height 64
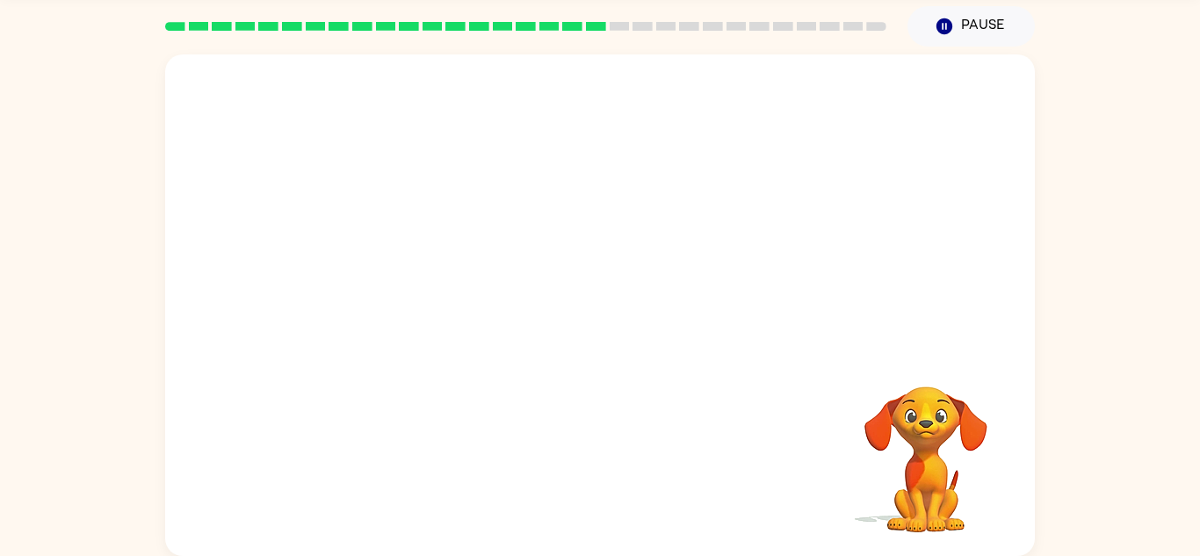
click at [610, 474] on div at bounding box center [600, 467] width 834 height 144
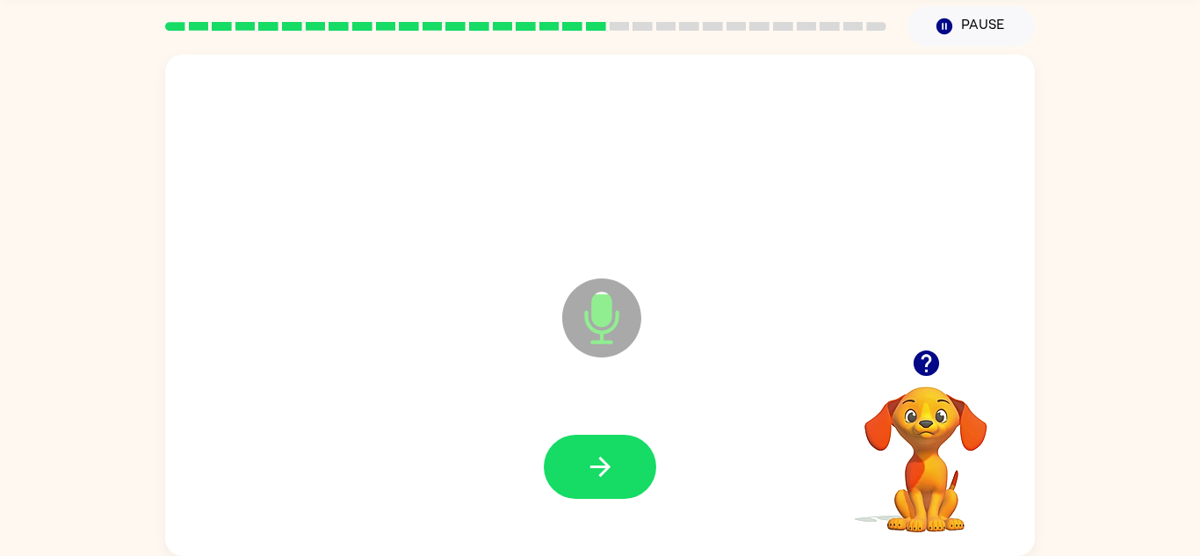
click at [610, 474] on icon "button" at bounding box center [600, 466] width 31 height 31
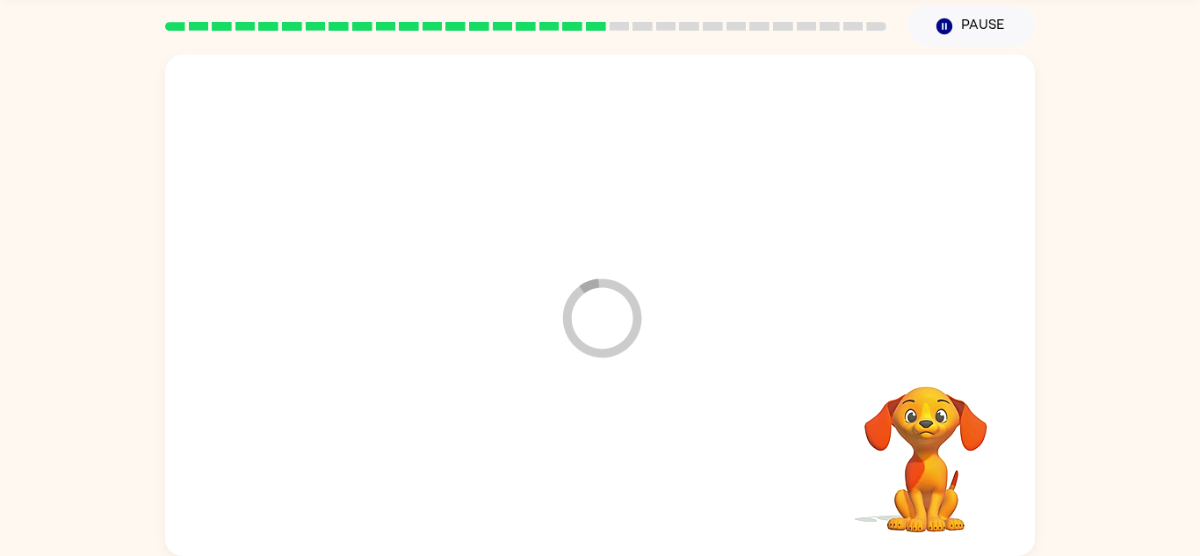
click at [610, 474] on div at bounding box center [600, 467] width 834 height 144
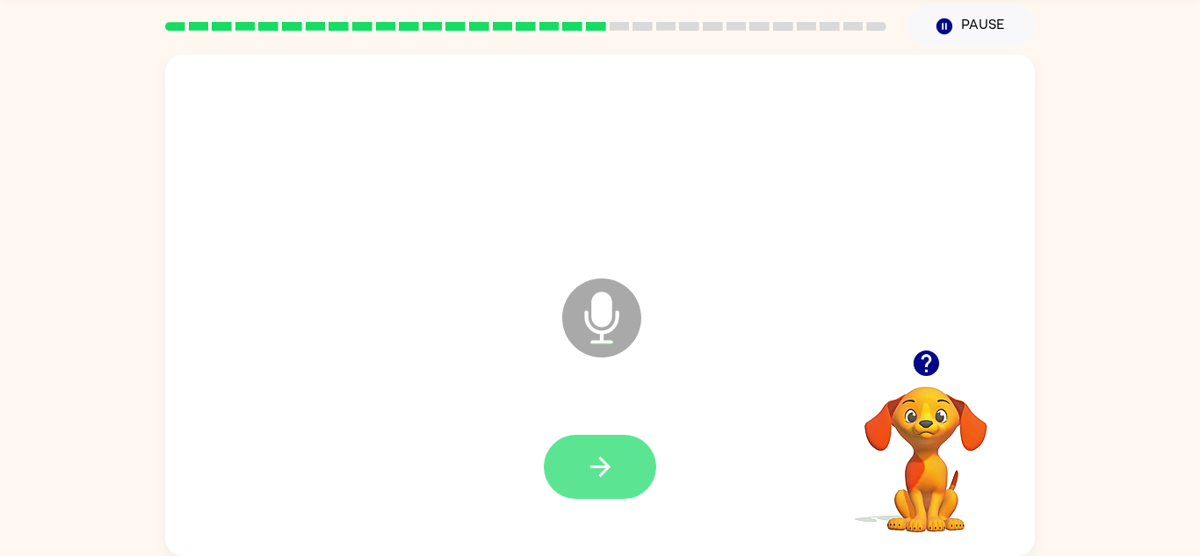
click at [602, 466] on icon "button" at bounding box center [599, 467] width 20 height 20
click at [602, 466] on div at bounding box center [600, 467] width 112 height 64
click at [602, 467] on icon "button" at bounding box center [599, 467] width 20 height 20
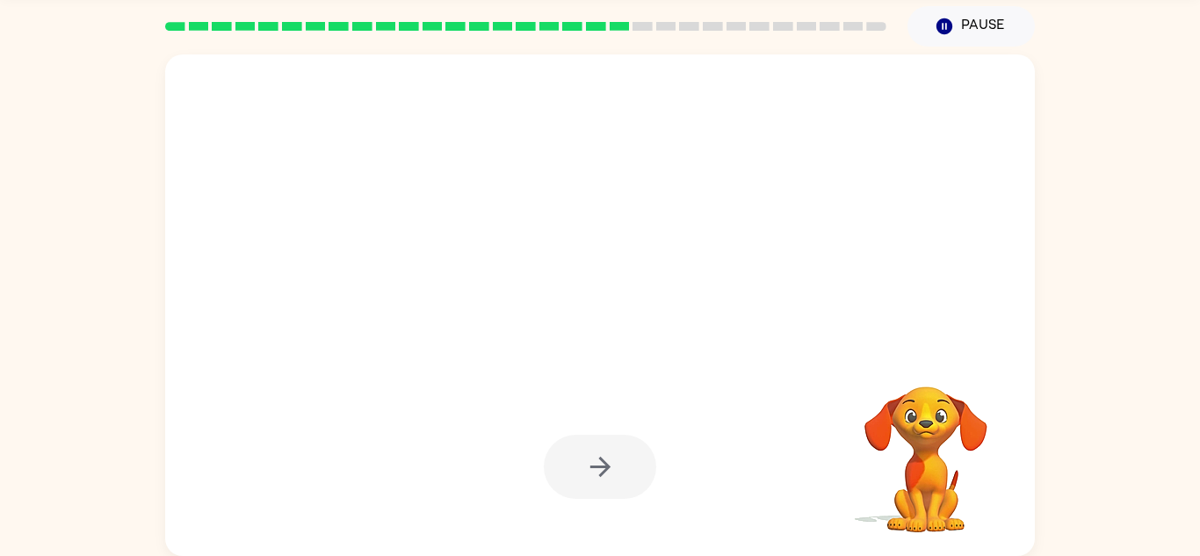
click at [602, 467] on div at bounding box center [600, 467] width 112 height 64
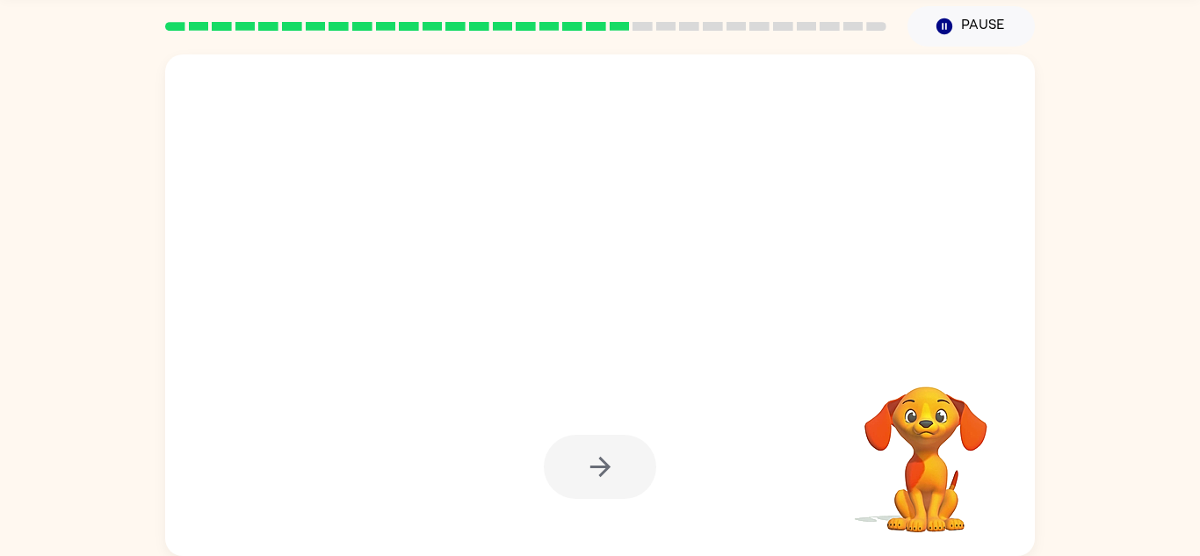
click at [602, 467] on div at bounding box center [600, 467] width 112 height 64
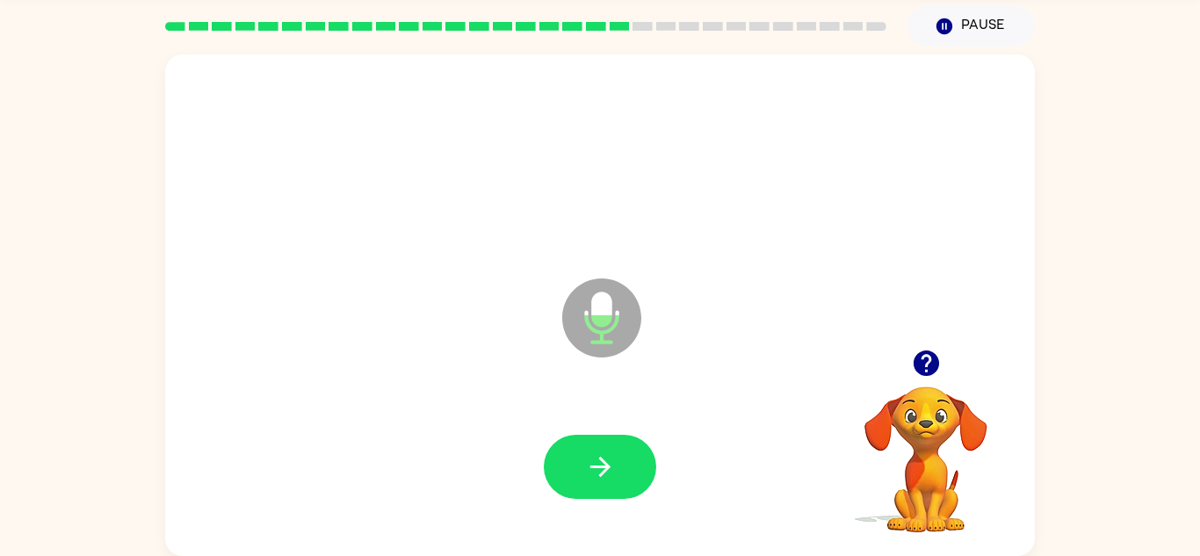
click at [602, 467] on icon "button" at bounding box center [599, 467] width 20 height 20
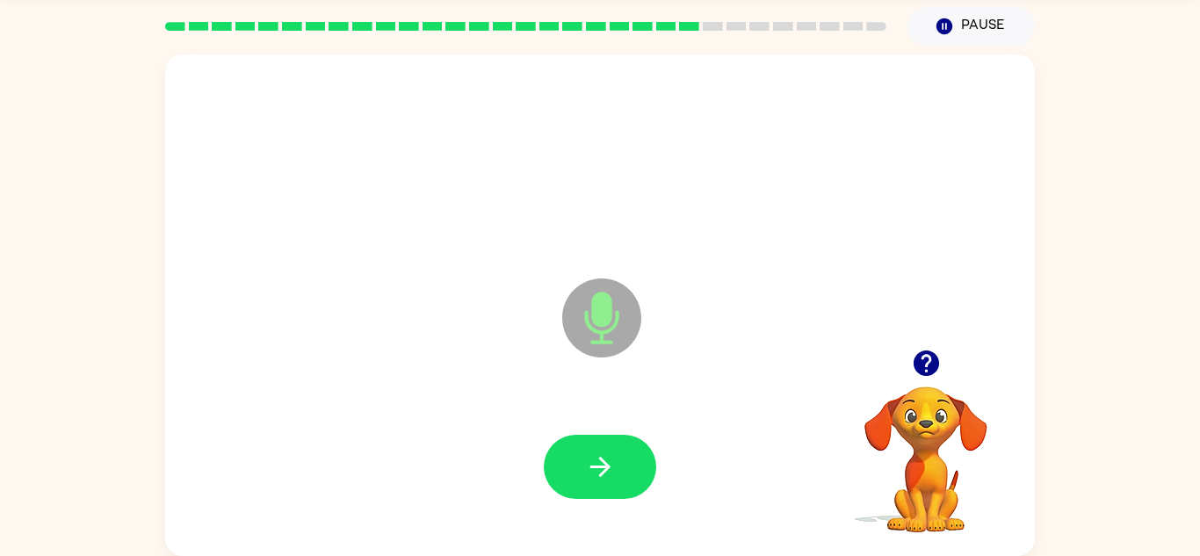
click at [602, 467] on icon "button" at bounding box center [599, 467] width 20 height 20
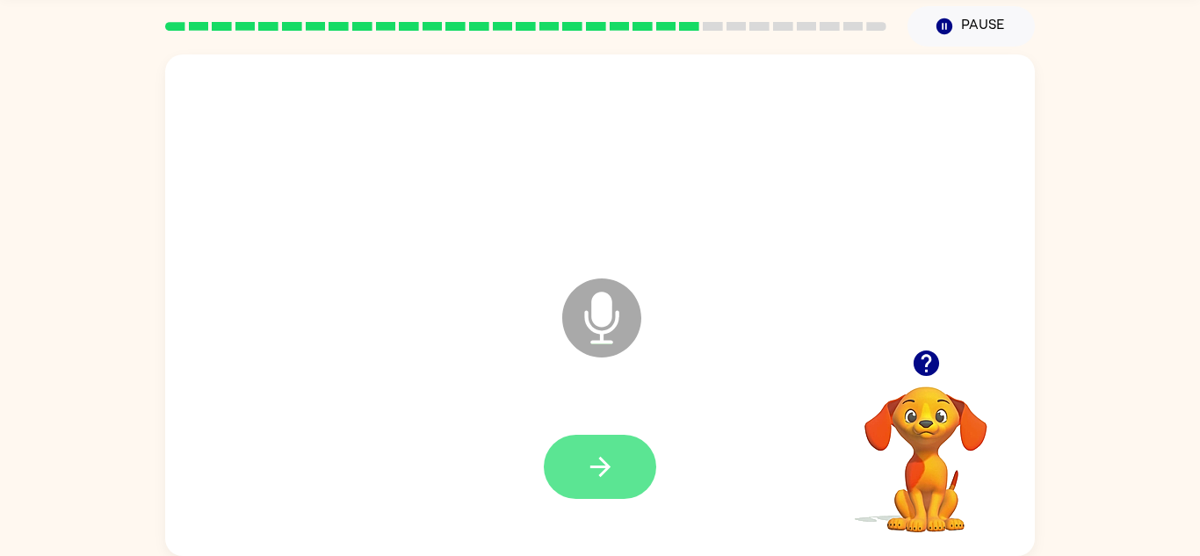
click at [602, 467] on icon "button" at bounding box center [599, 467] width 20 height 20
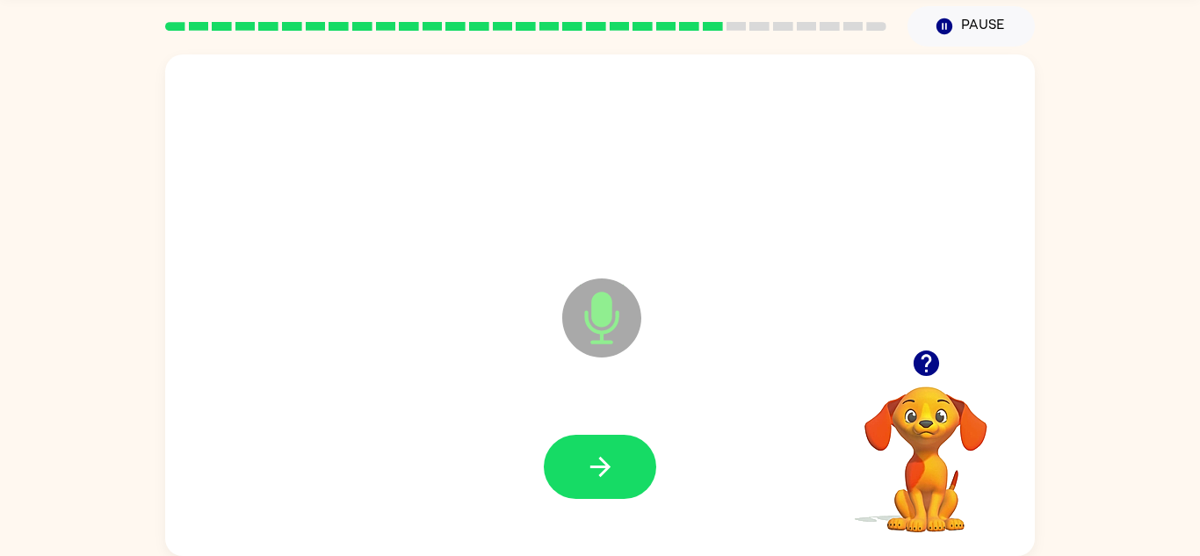
click at [602, 467] on icon "button" at bounding box center [599, 467] width 20 height 20
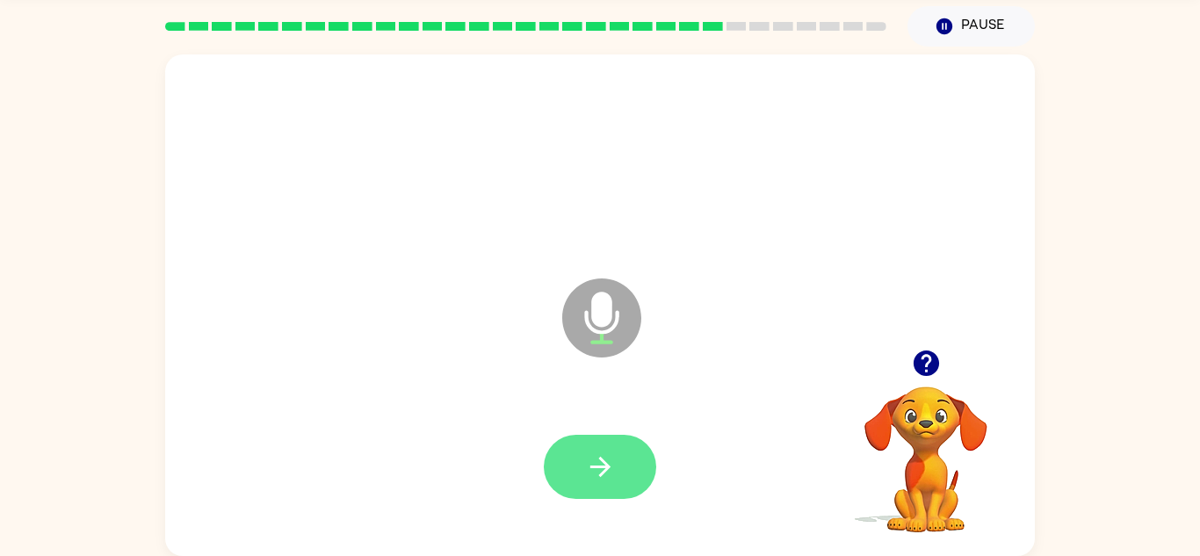
click at [603, 466] on icon "button" at bounding box center [599, 467] width 20 height 20
click at [609, 425] on div at bounding box center [600, 467] width 834 height 144
click at [592, 473] on icon "button" at bounding box center [600, 466] width 31 height 31
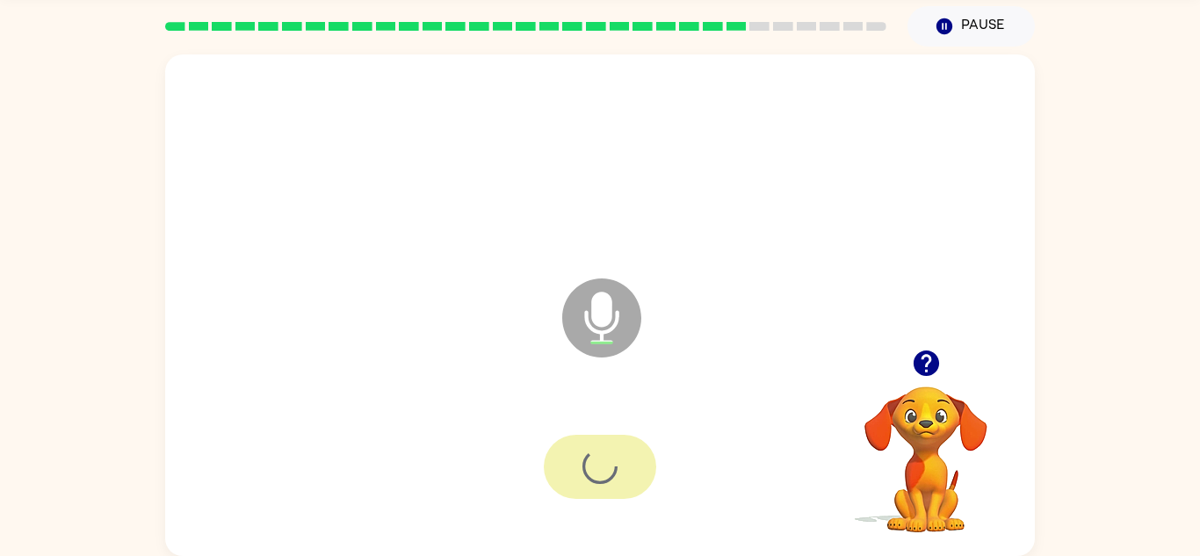
click at [592, 473] on div at bounding box center [600, 467] width 112 height 64
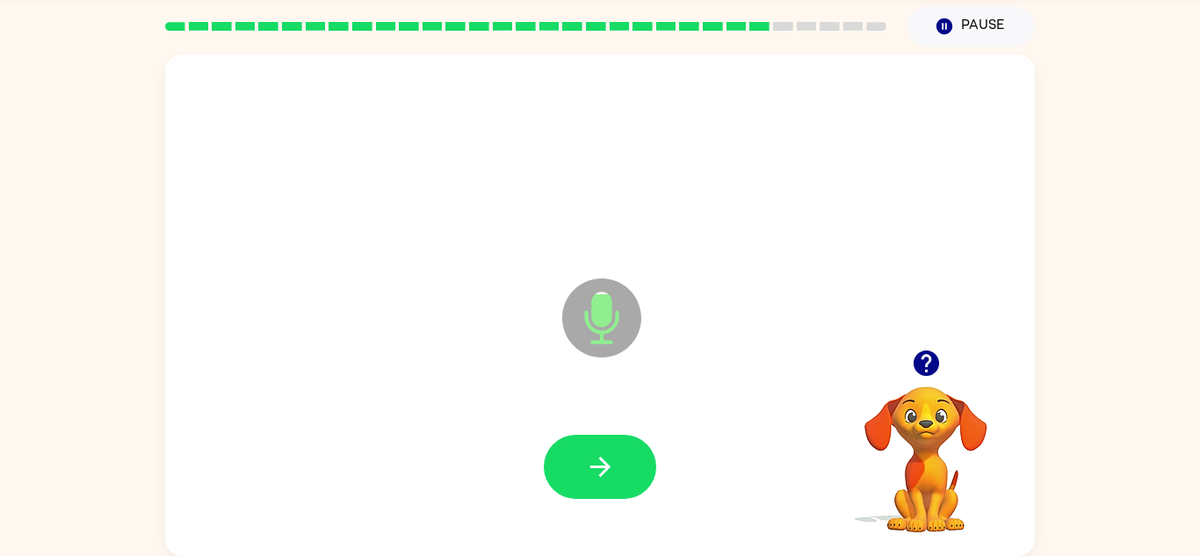
click at [589, 477] on icon "button" at bounding box center [600, 466] width 31 height 31
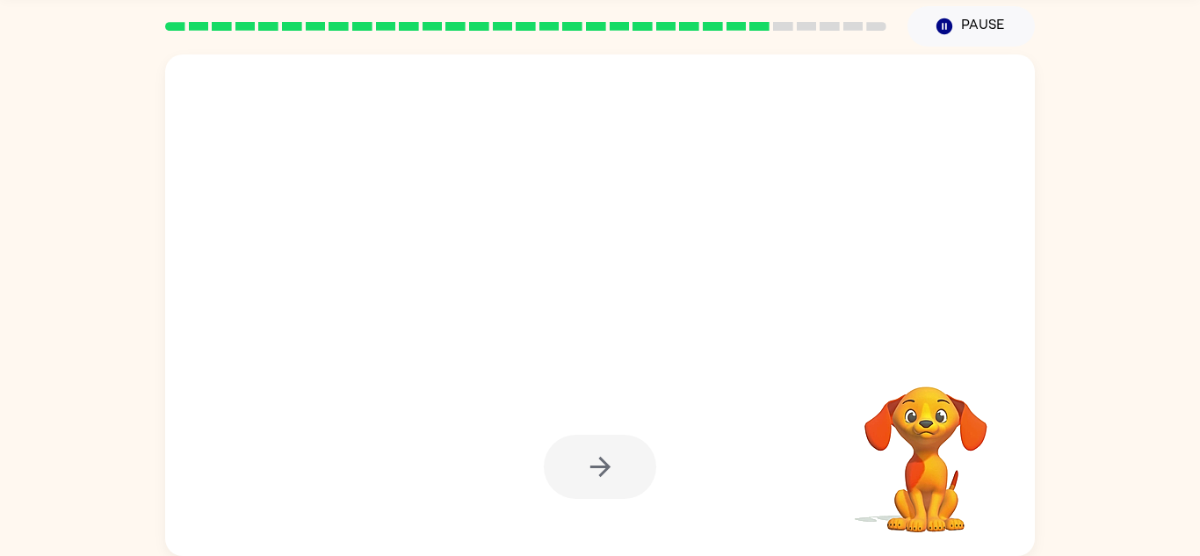
click at [589, 477] on div at bounding box center [600, 467] width 112 height 64
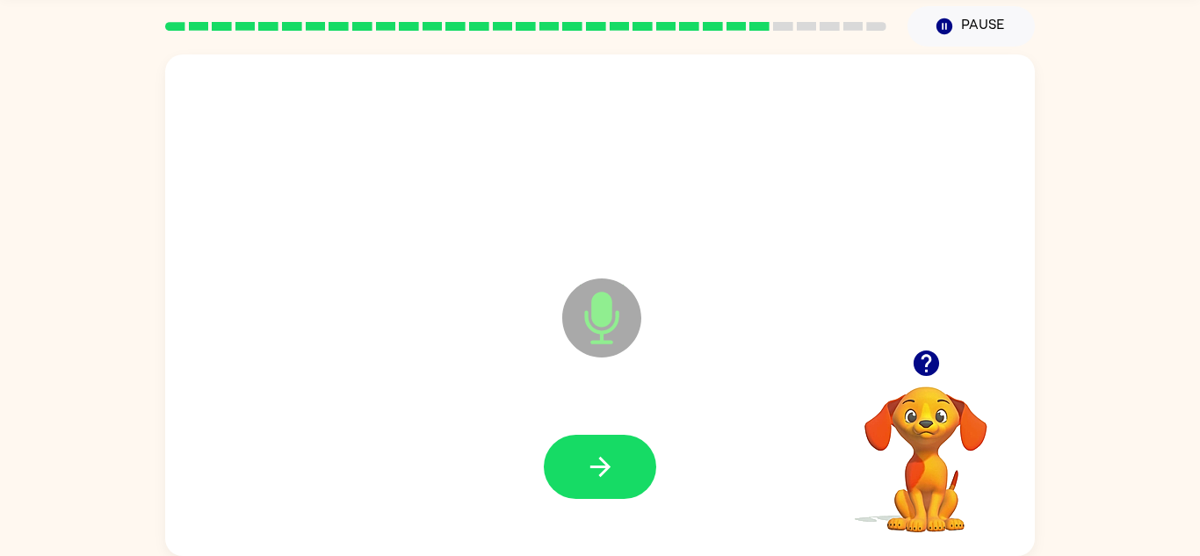
click at [589, 477] on icon "button" at bounding box center [600, 466] width 31 height 31
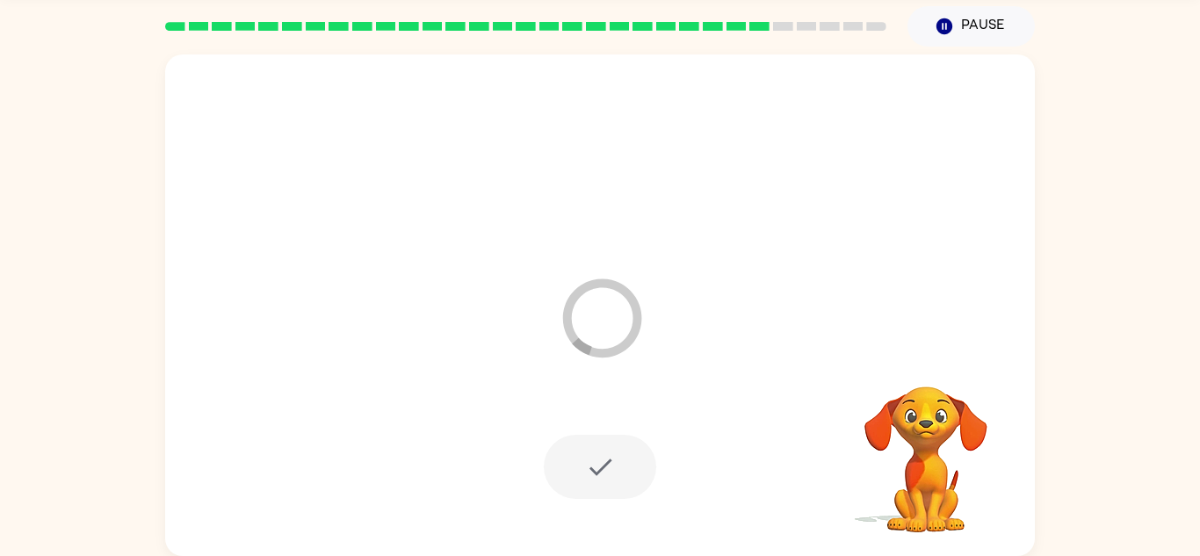
click at [589, 477] on div at bounding box center [600, 467] width 112 height 64
click at [589, 477] on div at bounding box center [600, 467] width 834 height 144
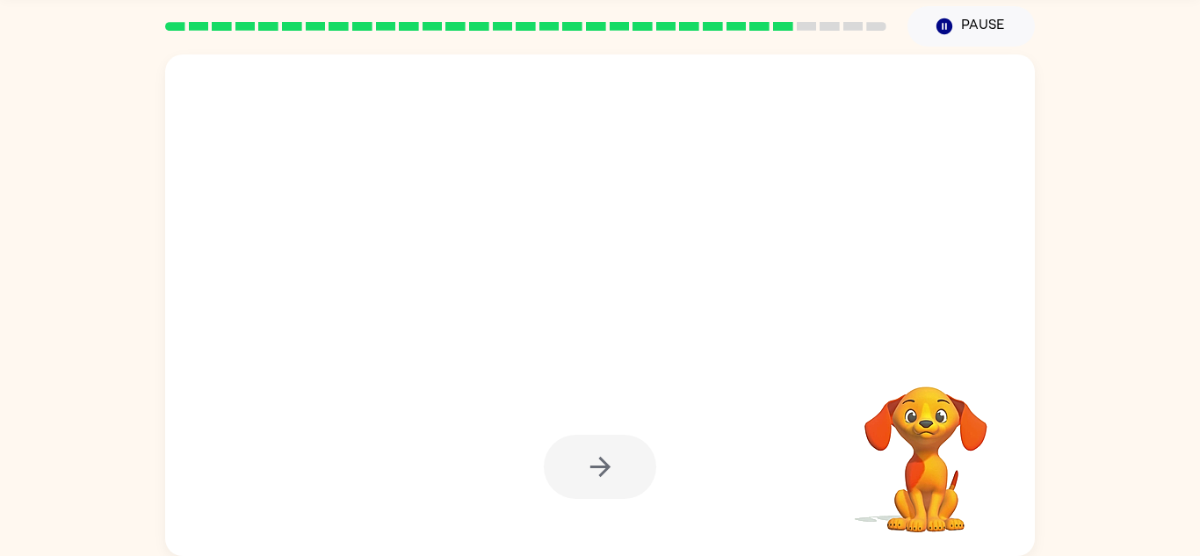
click at [589, 477] on div at bounding box center [600, 467] width 112 height 64
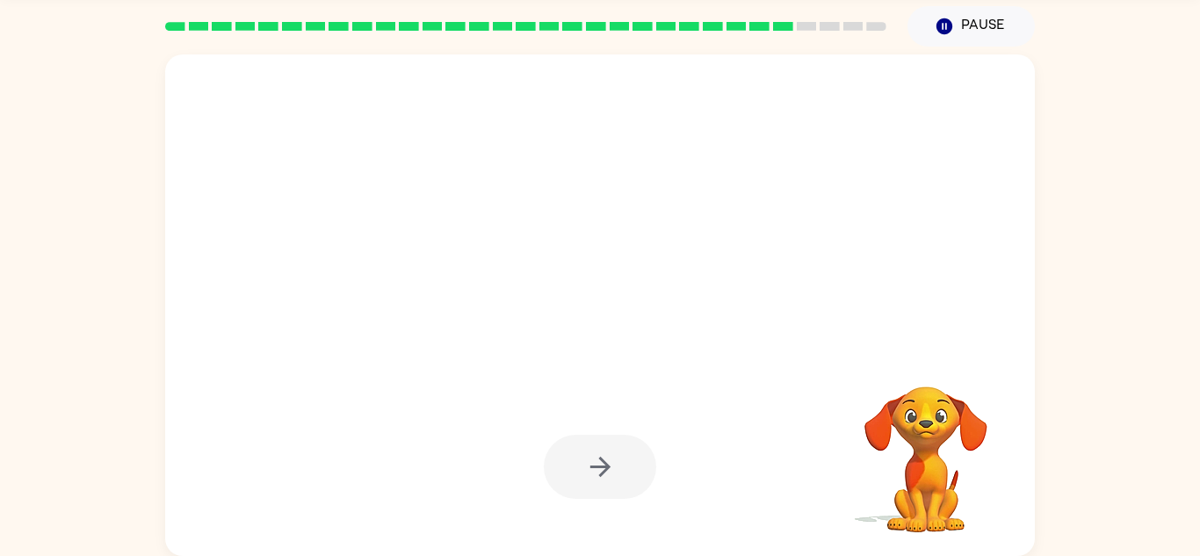
click at [589, 477] on div at bounding box center [600, 467] width 112 height 64
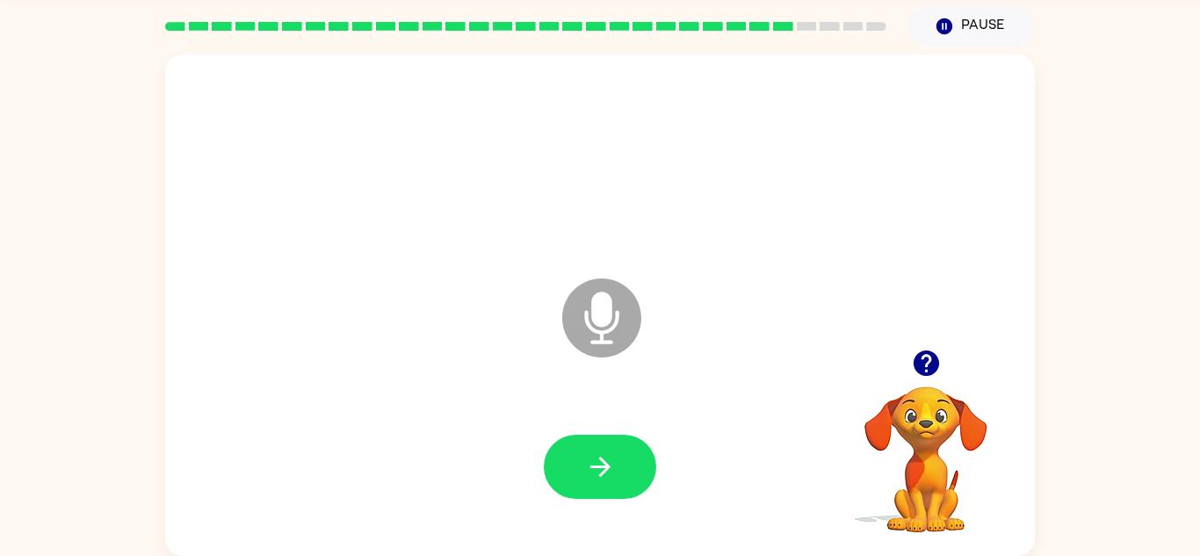
click at [589, 477] on icon "button" at bounding box center [600, 466] width 31 height 31
click at [589, 477] on div at bounding box center [600, 467] width 112 height 64
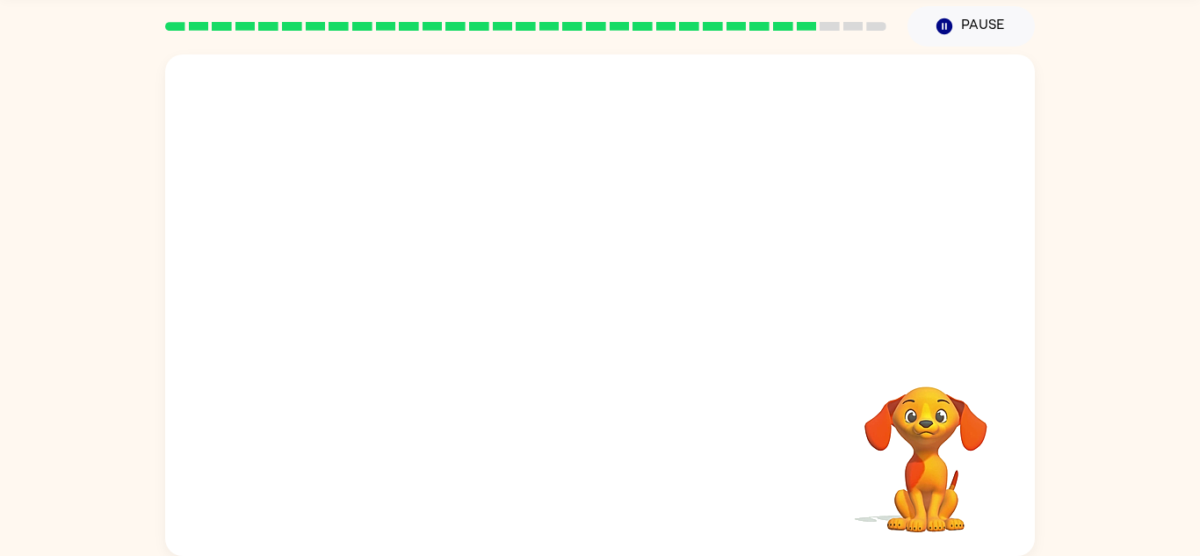
click at [589, 477] on div at bounding box center [600, 467] width 834 height 144
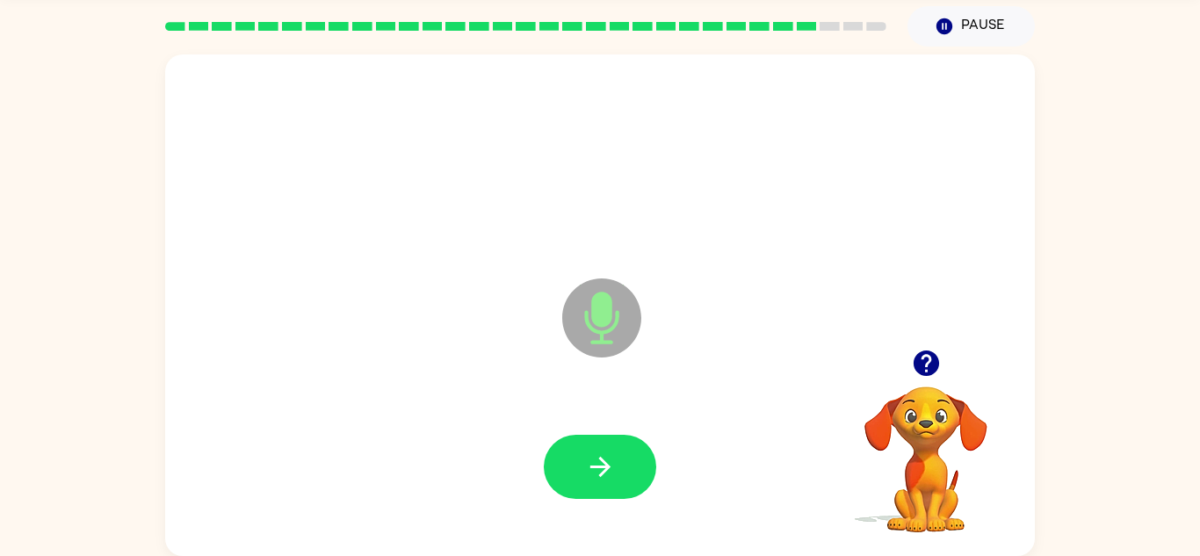
click at [589, 477] on icon "button" at bounding box center [600, 466] width 31 height 31
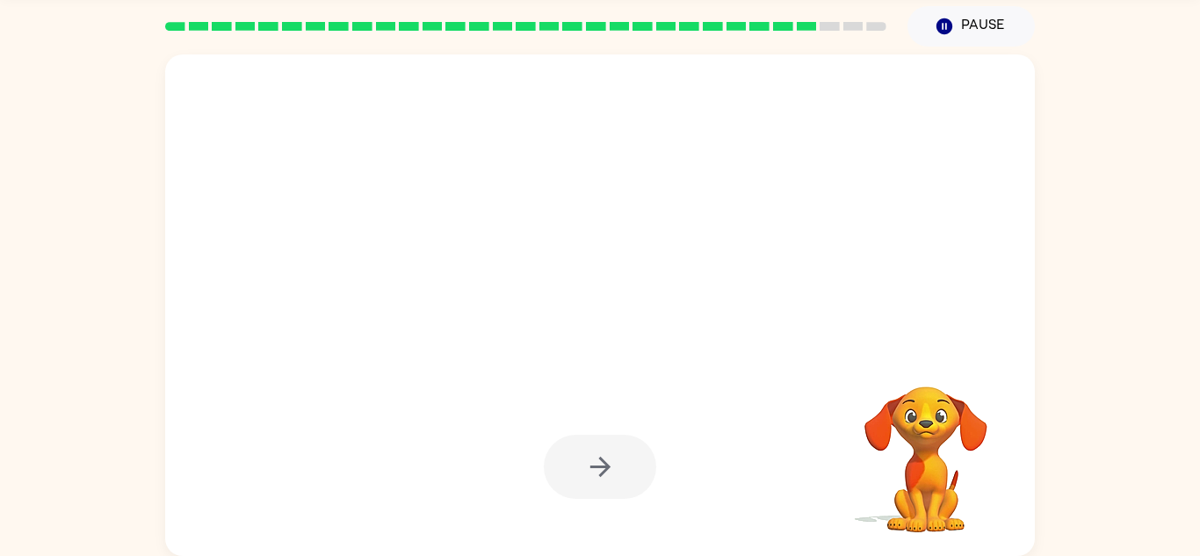
click at [589, 477] on div at bounding box center [600, 467] width 112 height 64
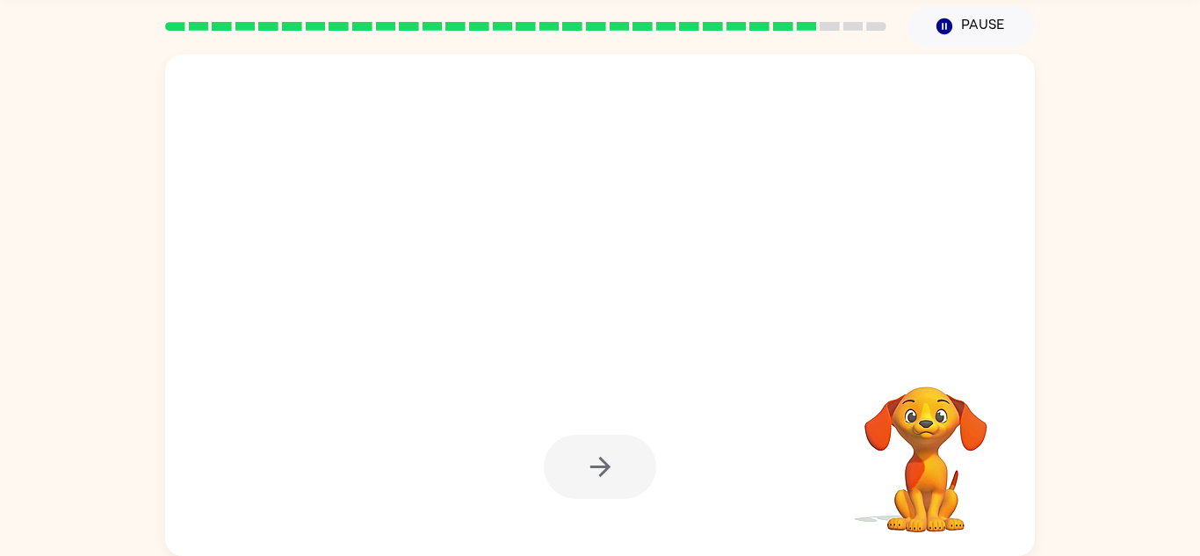
click at [589, 477] on div at bounding box center [600, 467] width 112 height 64
click at [589, 477] on icon "button" at bounding box center [600, 466] width 31 height 31
click at [589, 477] on div at bounding box center [600, 467] width 112 height 64
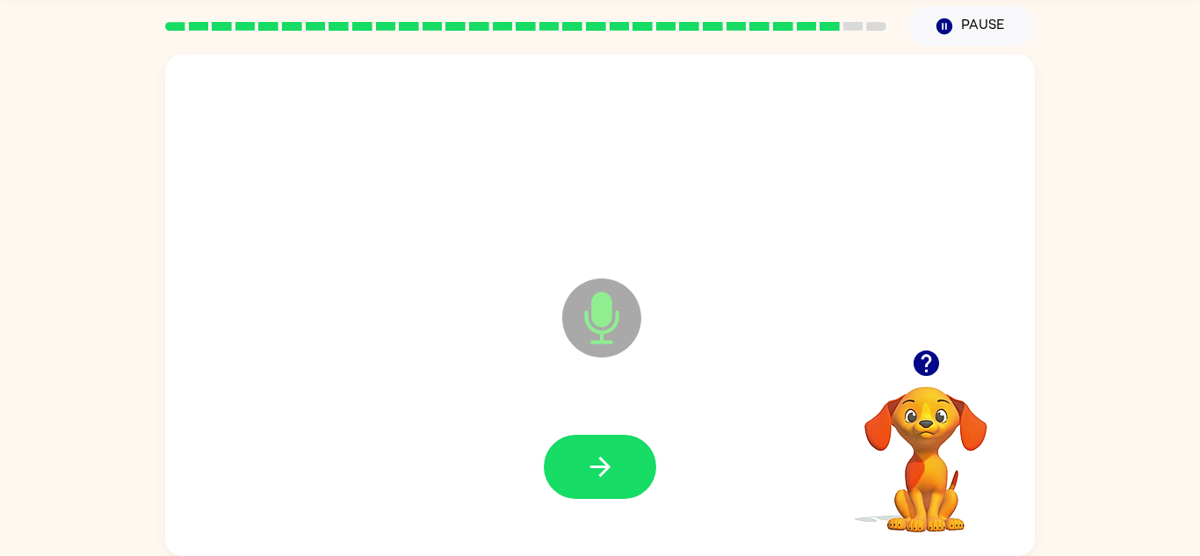
click at [589, 477] on icon "button" at bounding box center [600, 466] width 31 height 31
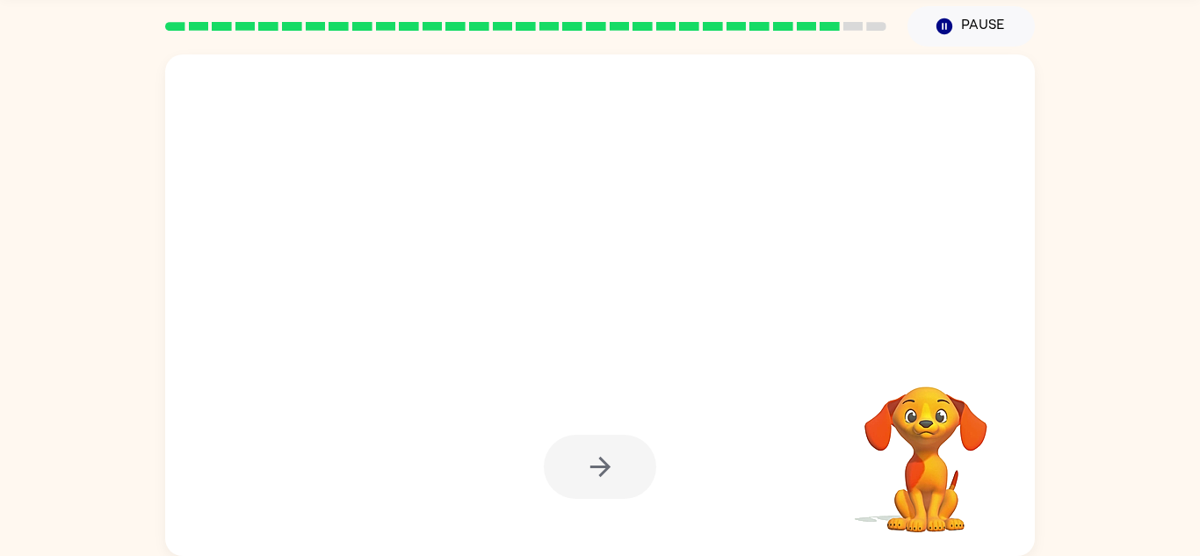
click at [589, 477] on div at bounding box center [600, 467] width 112 height 64
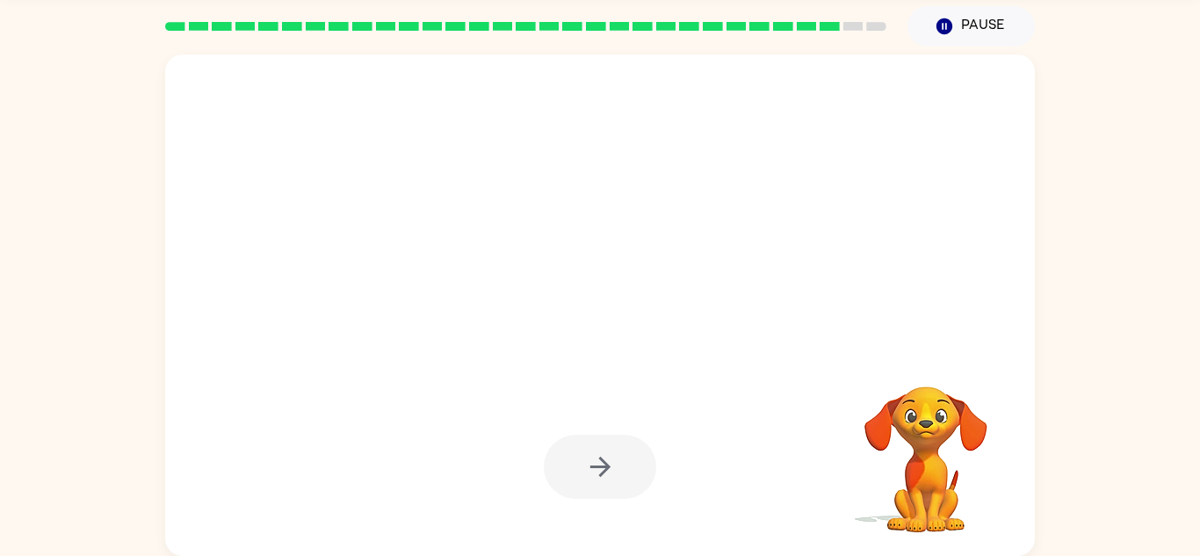
click at [589, 477] on div at bounding box center [600, 467] width 112 height 64
click at [589, 477] on icon "button" at bounding box center [600, 466] width 31 height 31
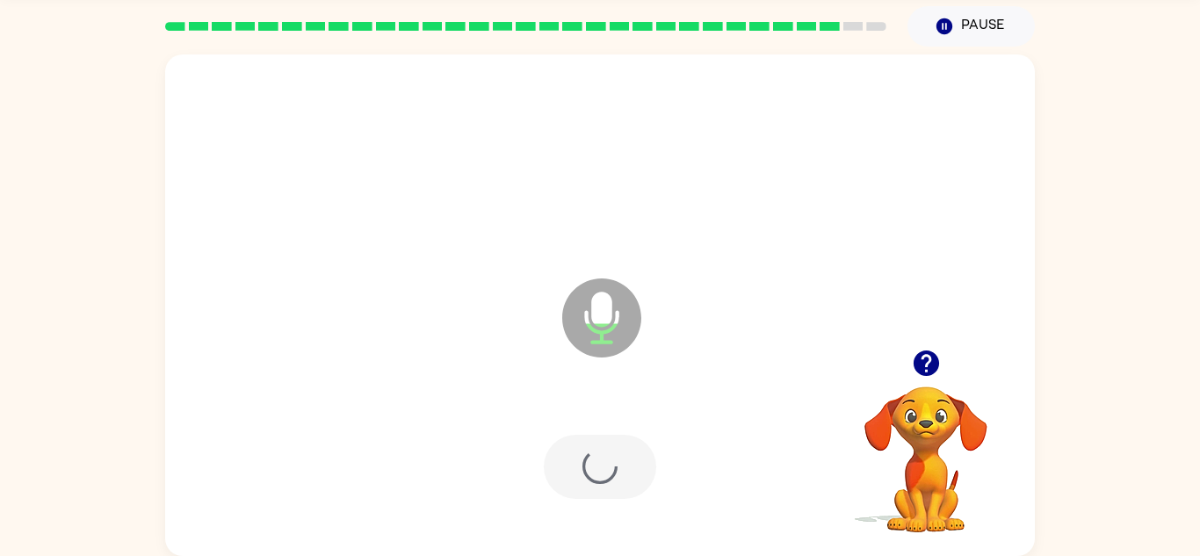
click at [589, 477] on div at bounding box center [600, 467] width 112 height 64
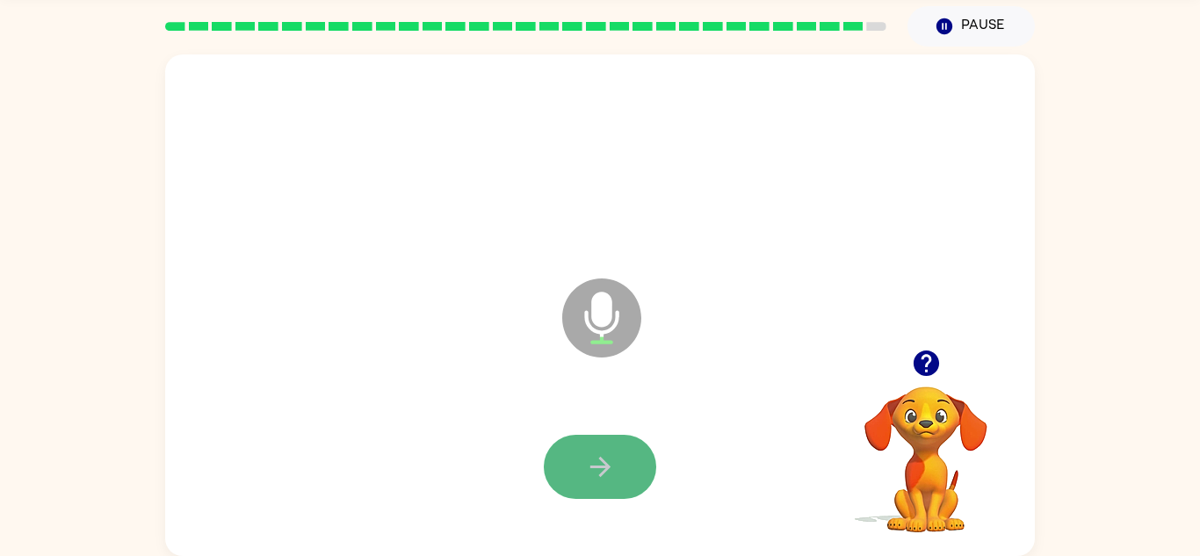
click at [587, 480] on icon "button" at bounding box center [600, 466] width 31 height 31
click at [595, 445] on button "button" at bounding box center [600, 467] width 112 height 64
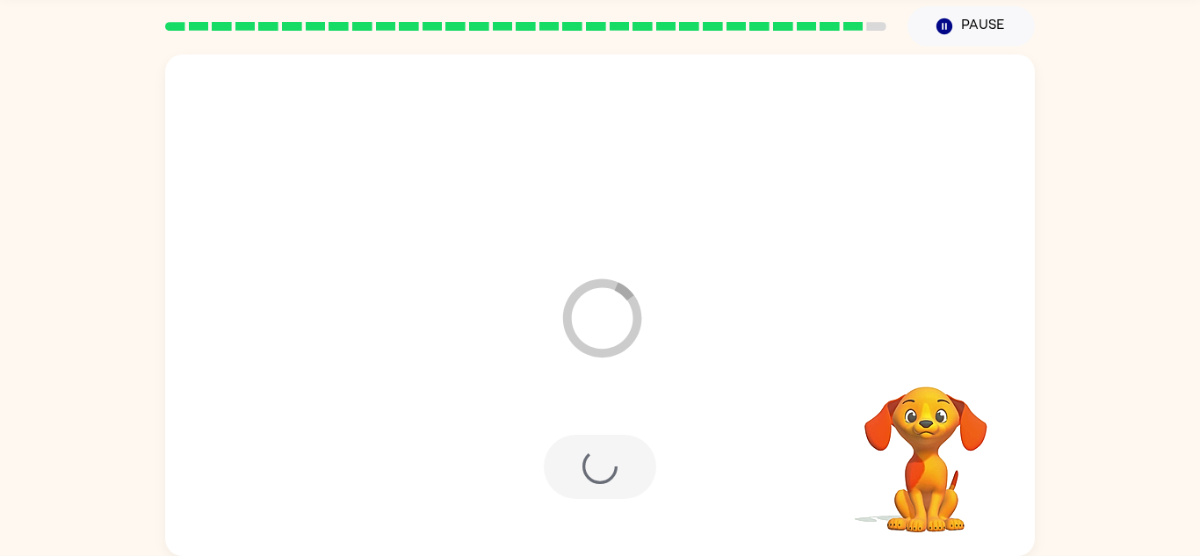
scroll to position [30, 0]
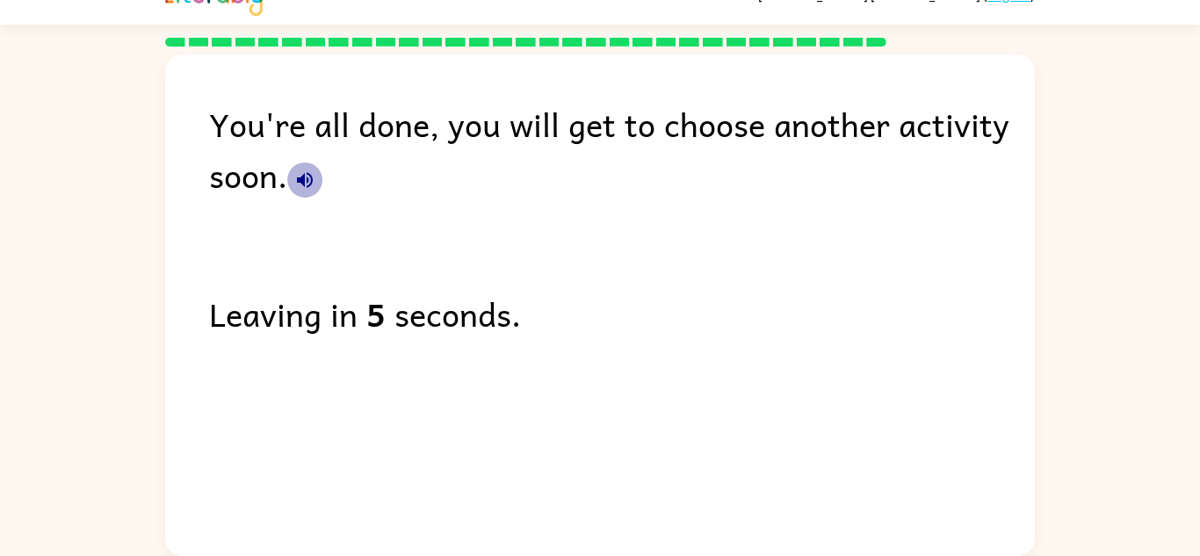
click at [305, 175] on icon "button" at bounding box center [304, 180] width 21 height 21
